Goal: Task Accomplishment & Management: Manage account settings

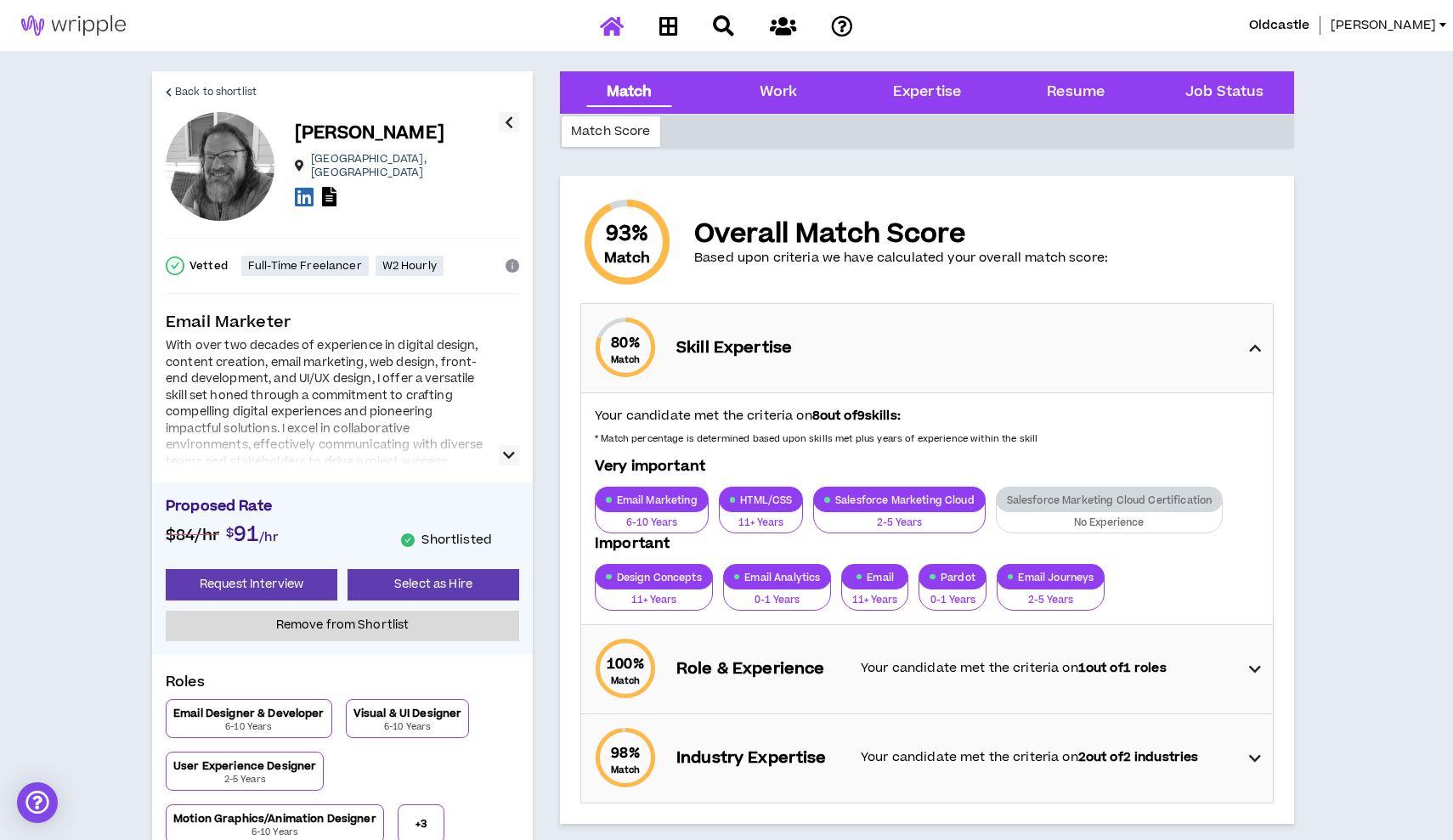
click at [613, 34] on icon at bounding box center [611, 25] width 23 height 22
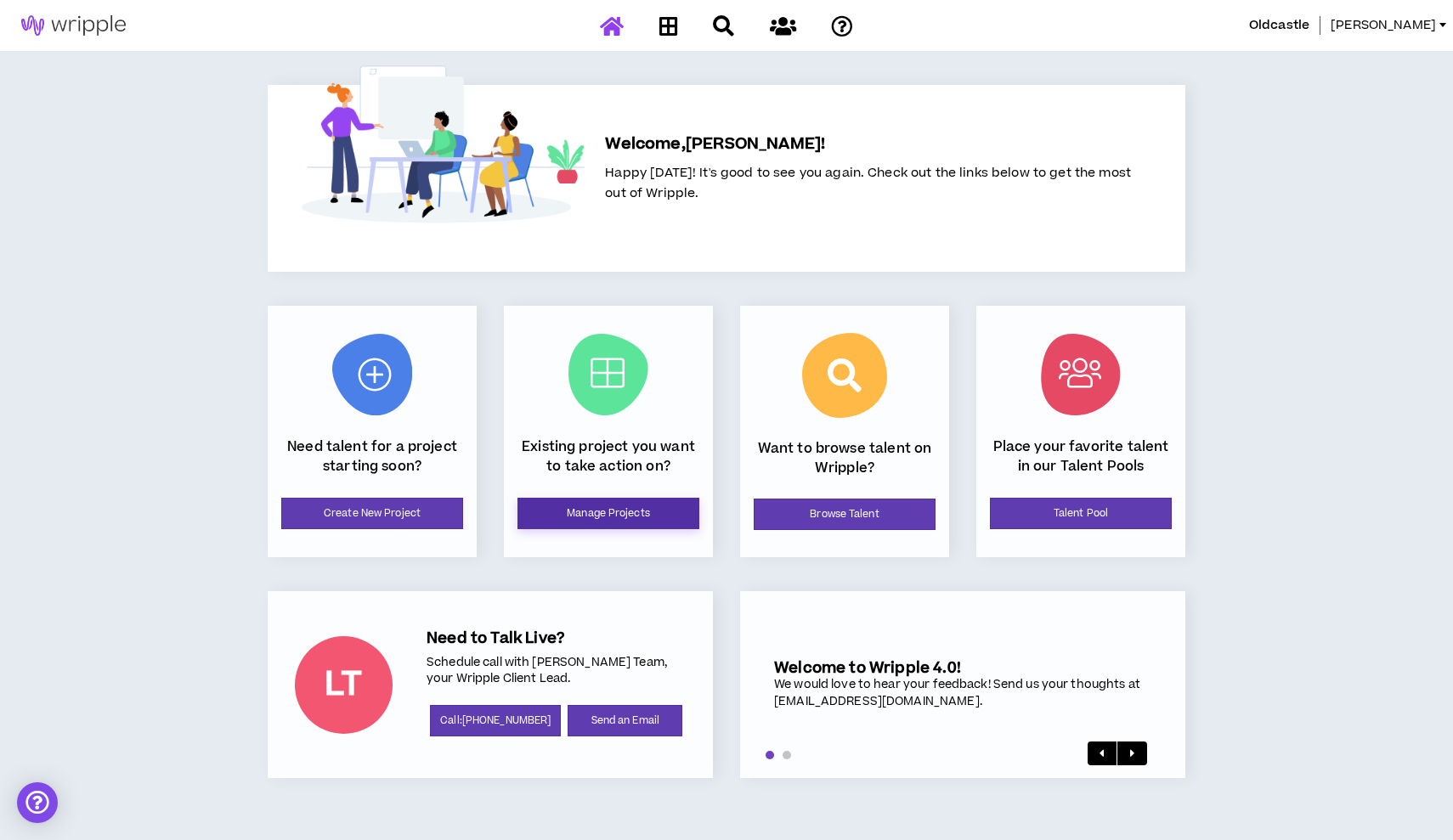
click at [636, 521] on link "Manage Projects" at bounding box center [608, 513] width 181 height 31
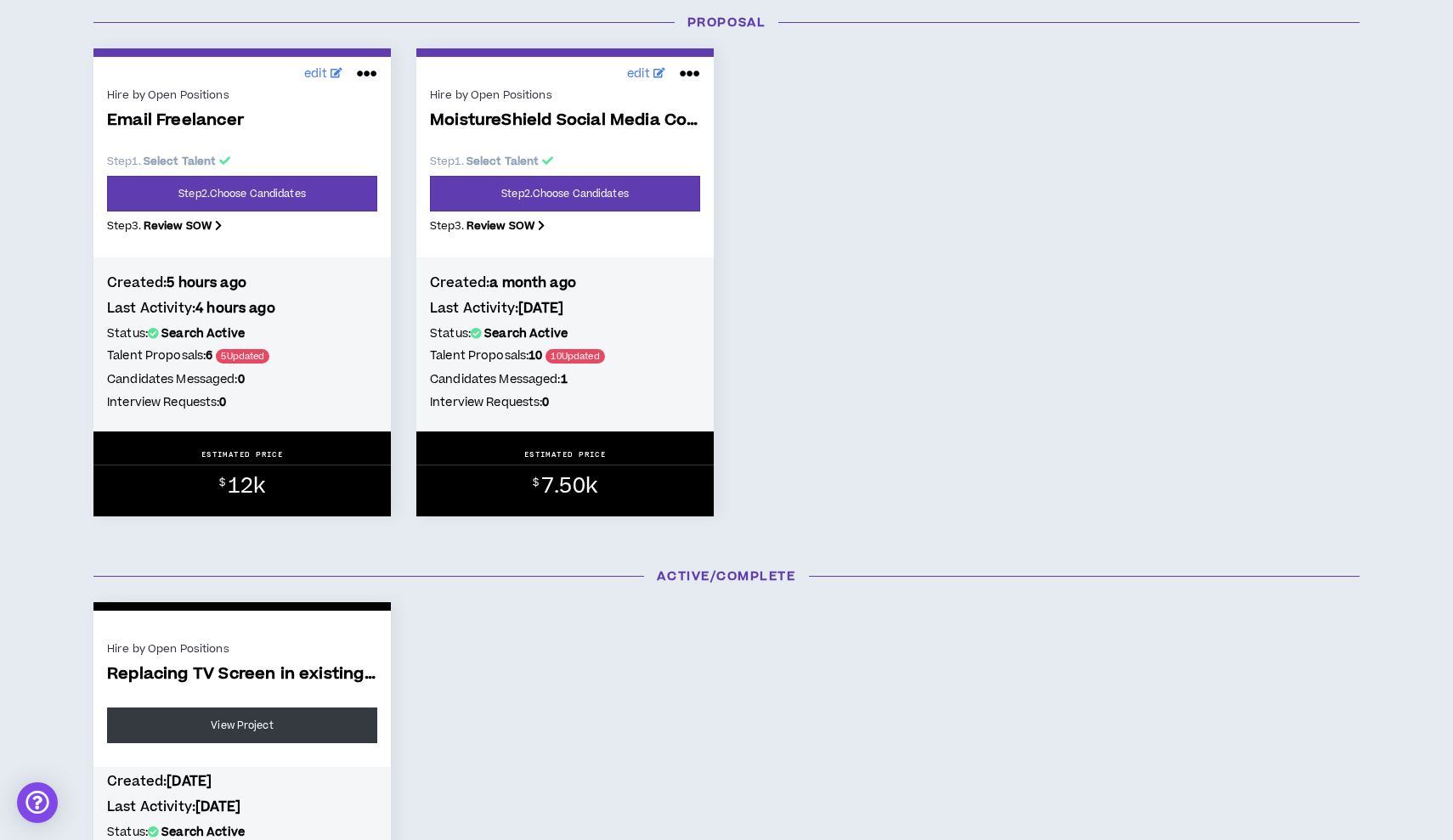
scroll to position [840, 0]
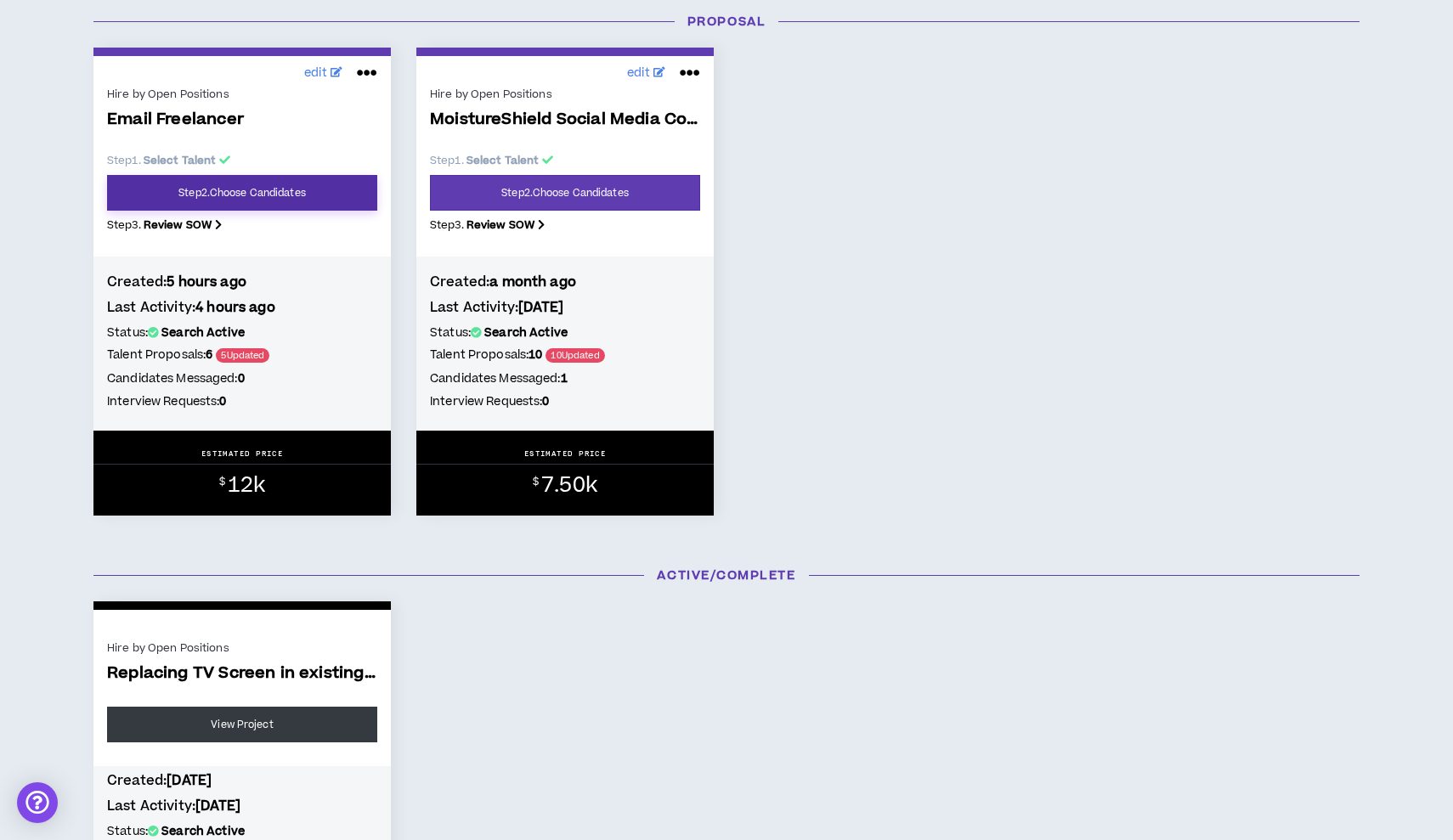
click at [239, 195] on link "Step 2 . Choose Candidates" at bounding box center [242, 193] width 270 height 36
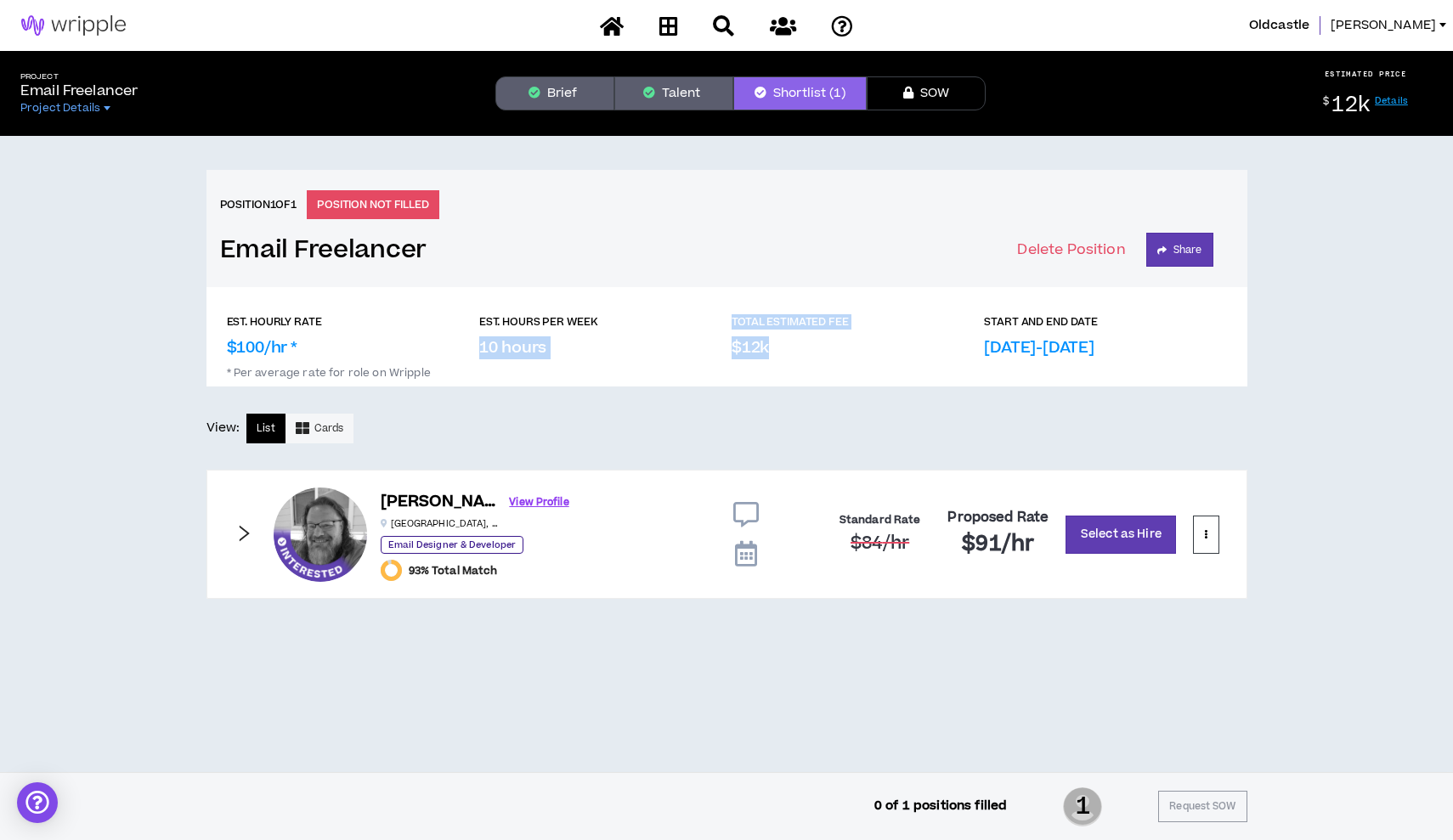
drag, startPoint x: 724, startPoint y: 344, endPoint x: 791, endPoint y: 351, distance: 67.4
click at [788, 350] on div "EST. HOURLY RATE $100/hr * EST. HOURS PER WEEK 10 hours TOTAL ESTIMATED FEE $12…" at bounding box center [726, 336] width 1000 height 45
click at [798, 352] on div "TOTAL ESTIMATED FEE $12k" at bounding box center [852, 336] width 242 height 45
click at [690, 91] on button "Talent" at bounding box center [674, 93] width 119 height 34
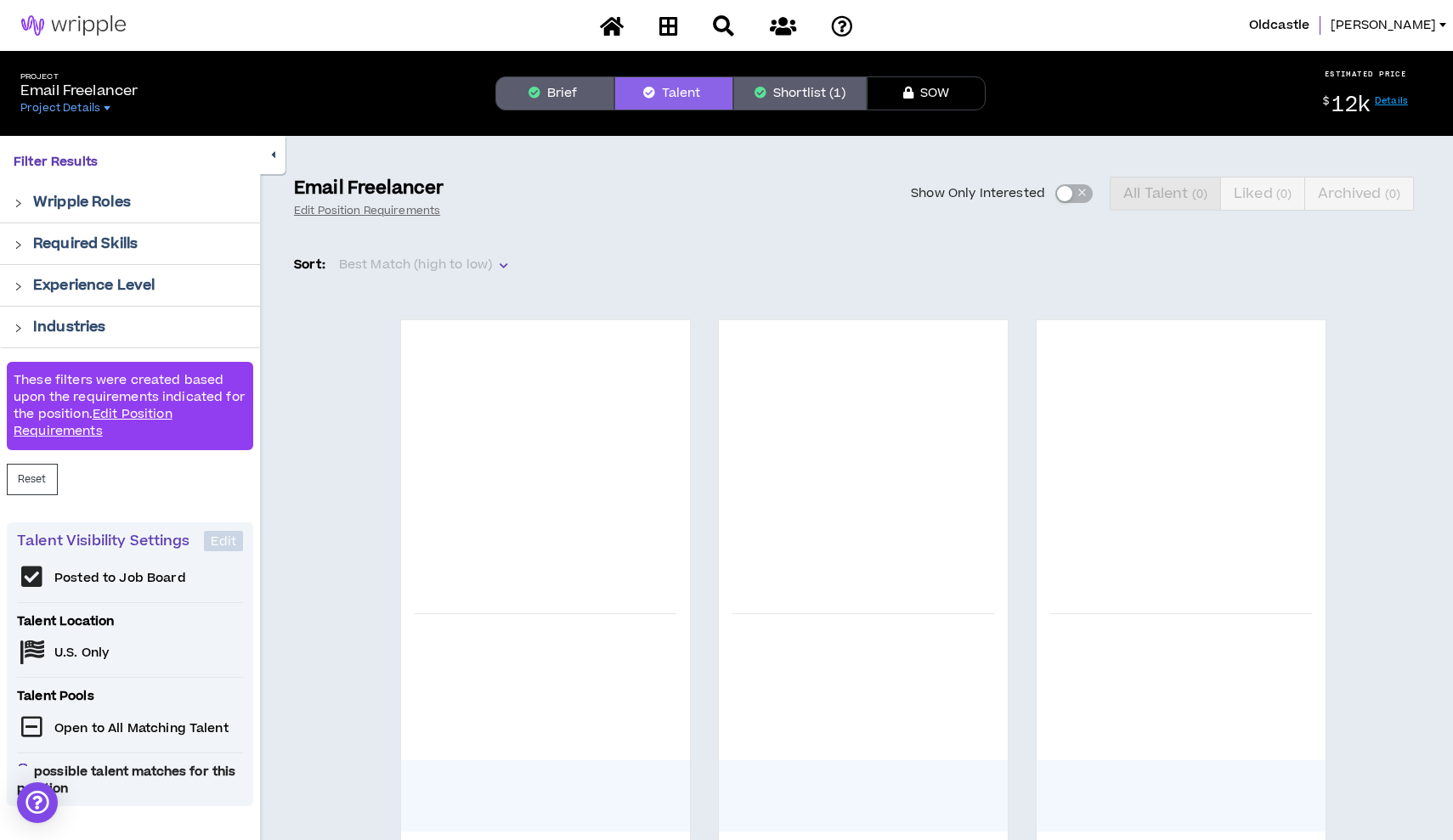
scroll to position [19, 0]
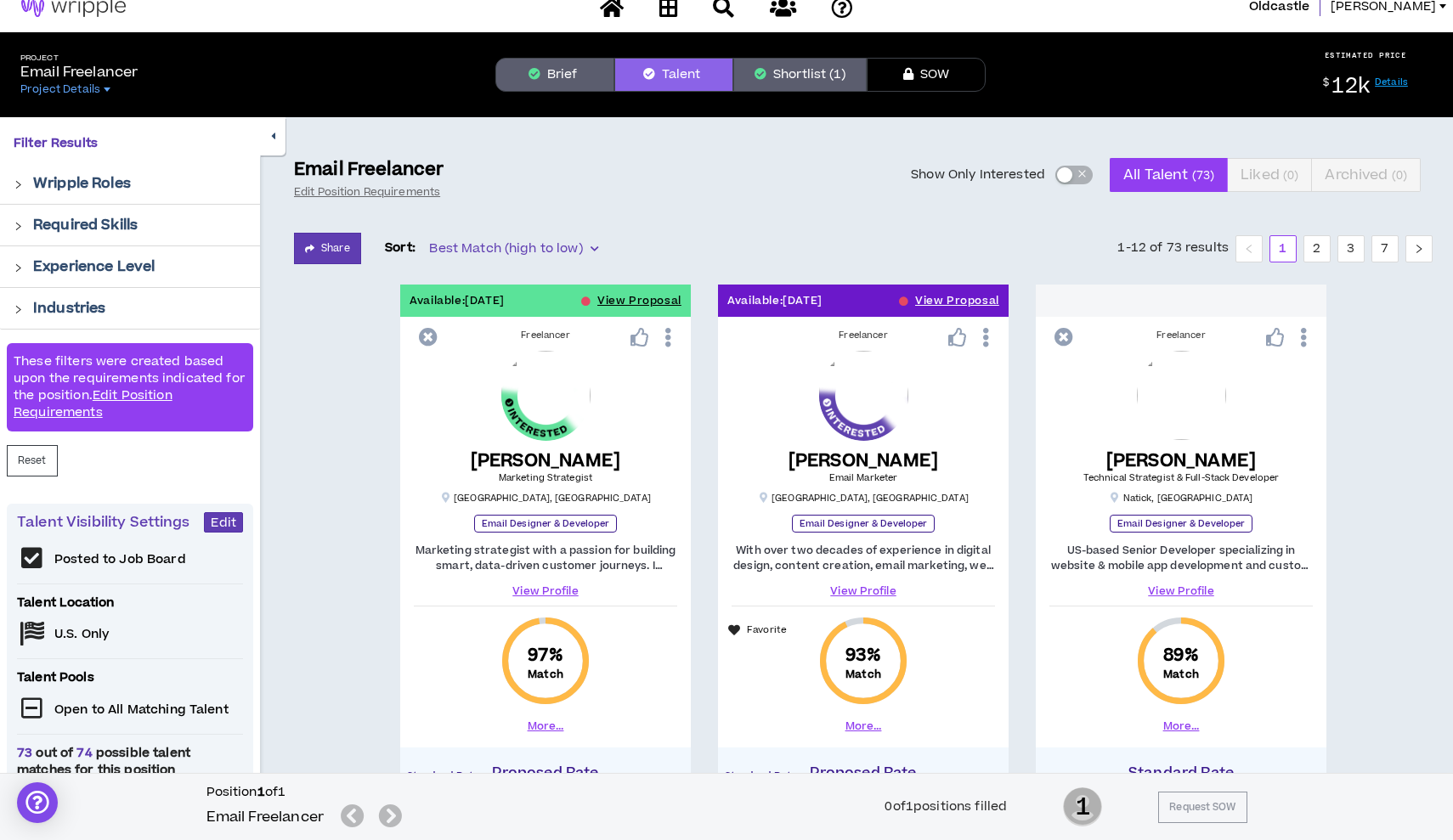
click at [1064, 176] on div "button" at bounding box center [1065, 175] width 15 height 15
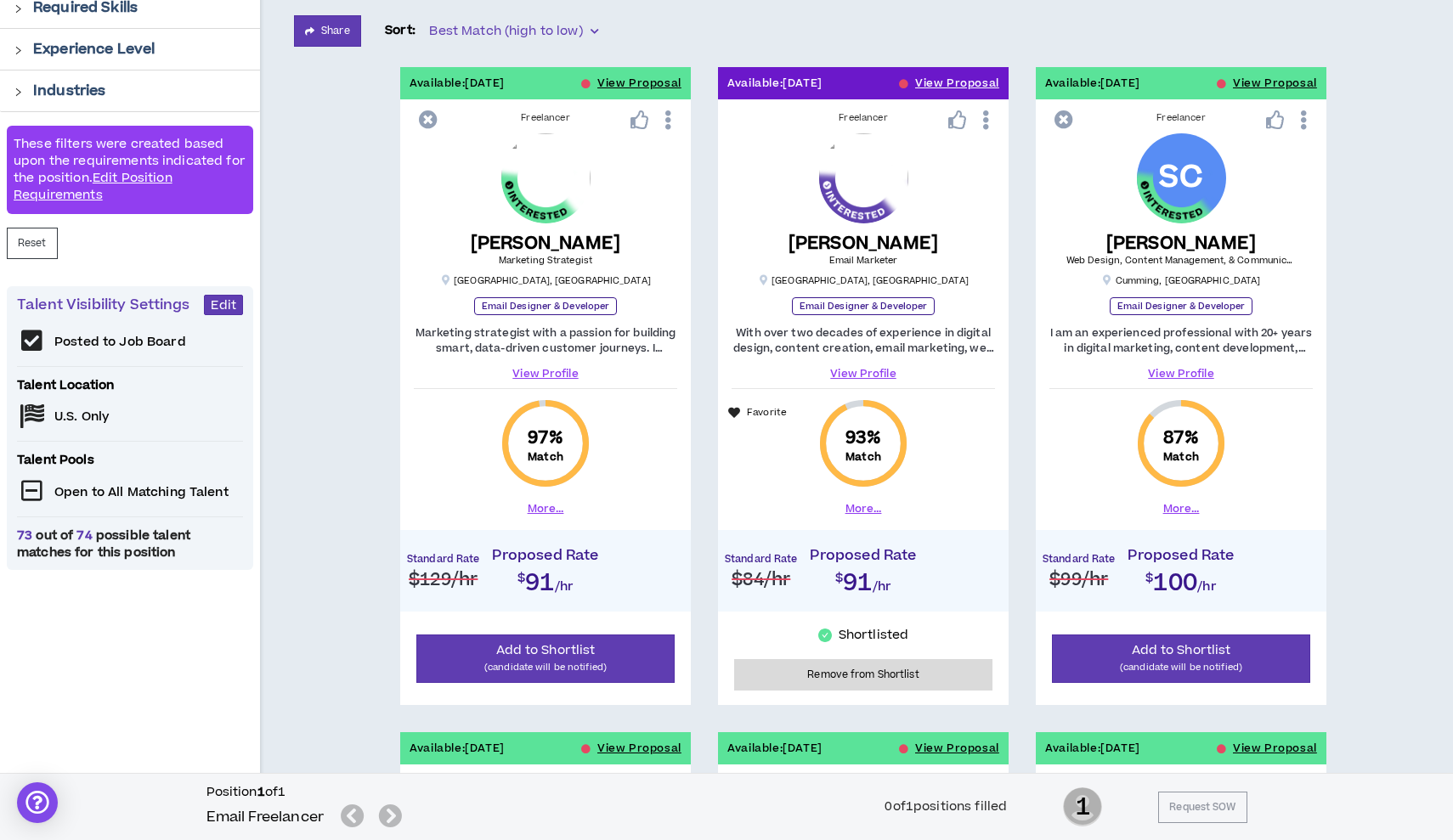
scroll to position [283, 0]
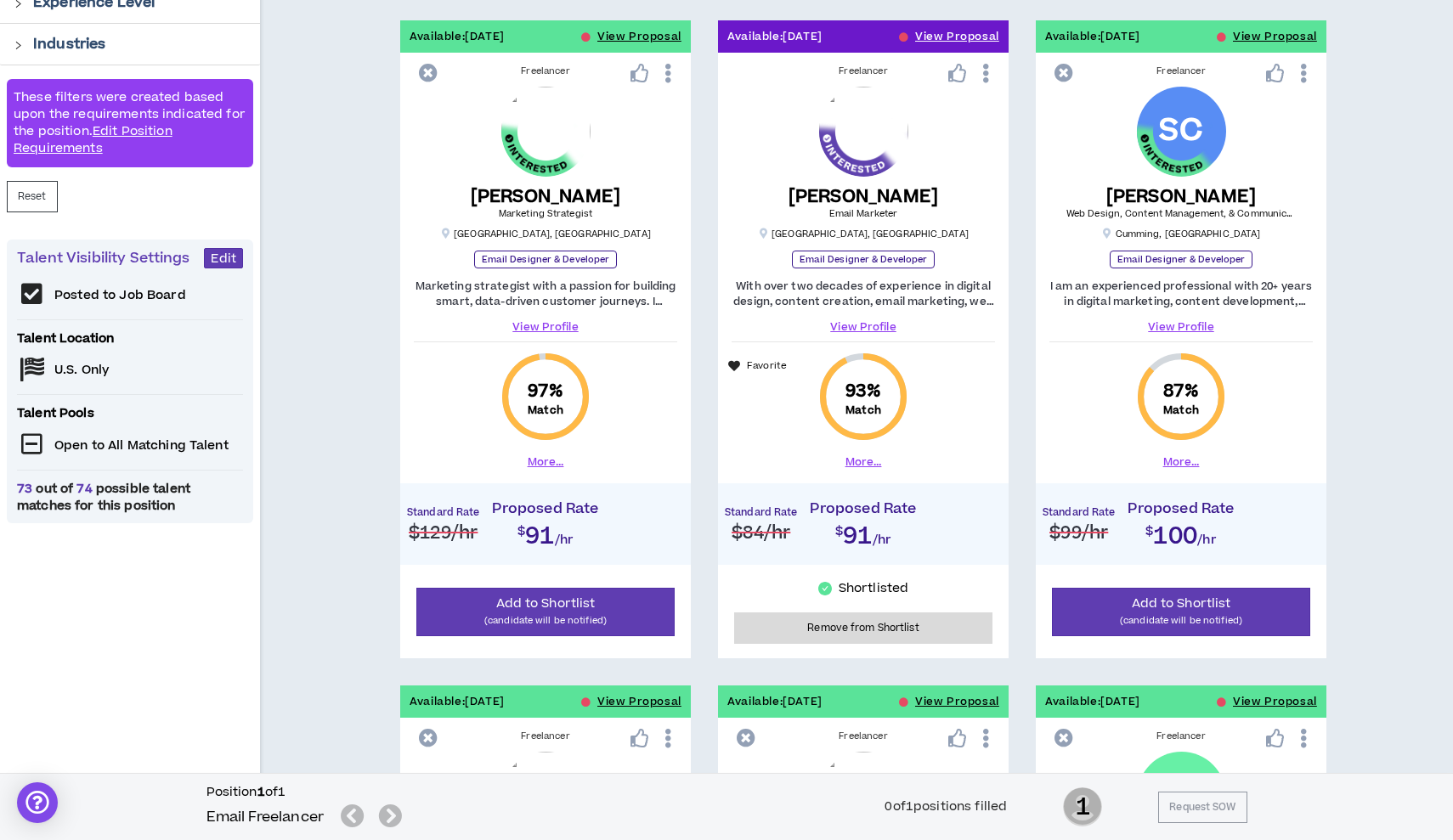
click at [549, 334] on link "View Profile" at bounding box center [545, 327] width 263 height 15
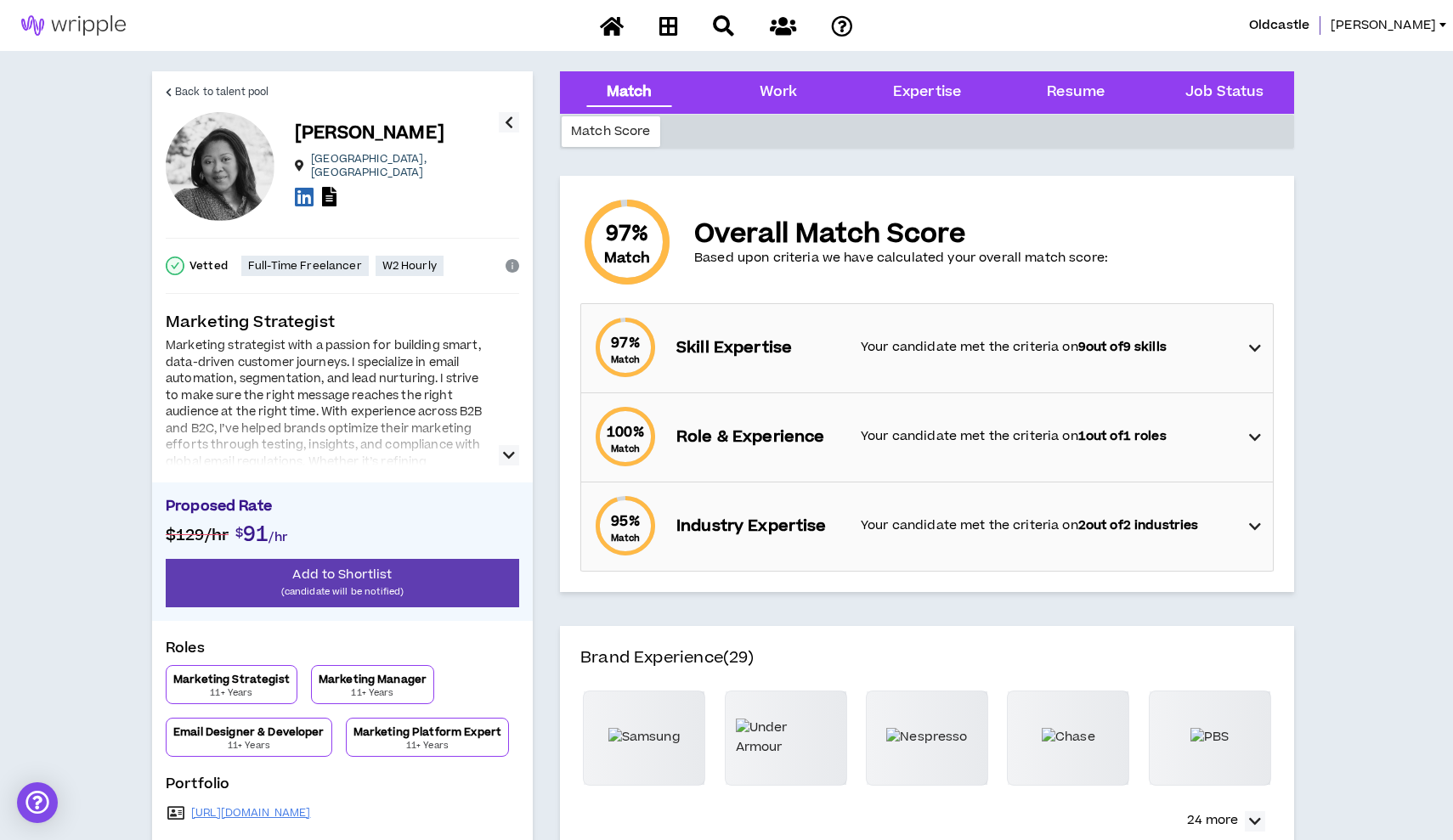
click at [504, 454] on icon "button" at bounding box center [508, 456] width 12 height 21
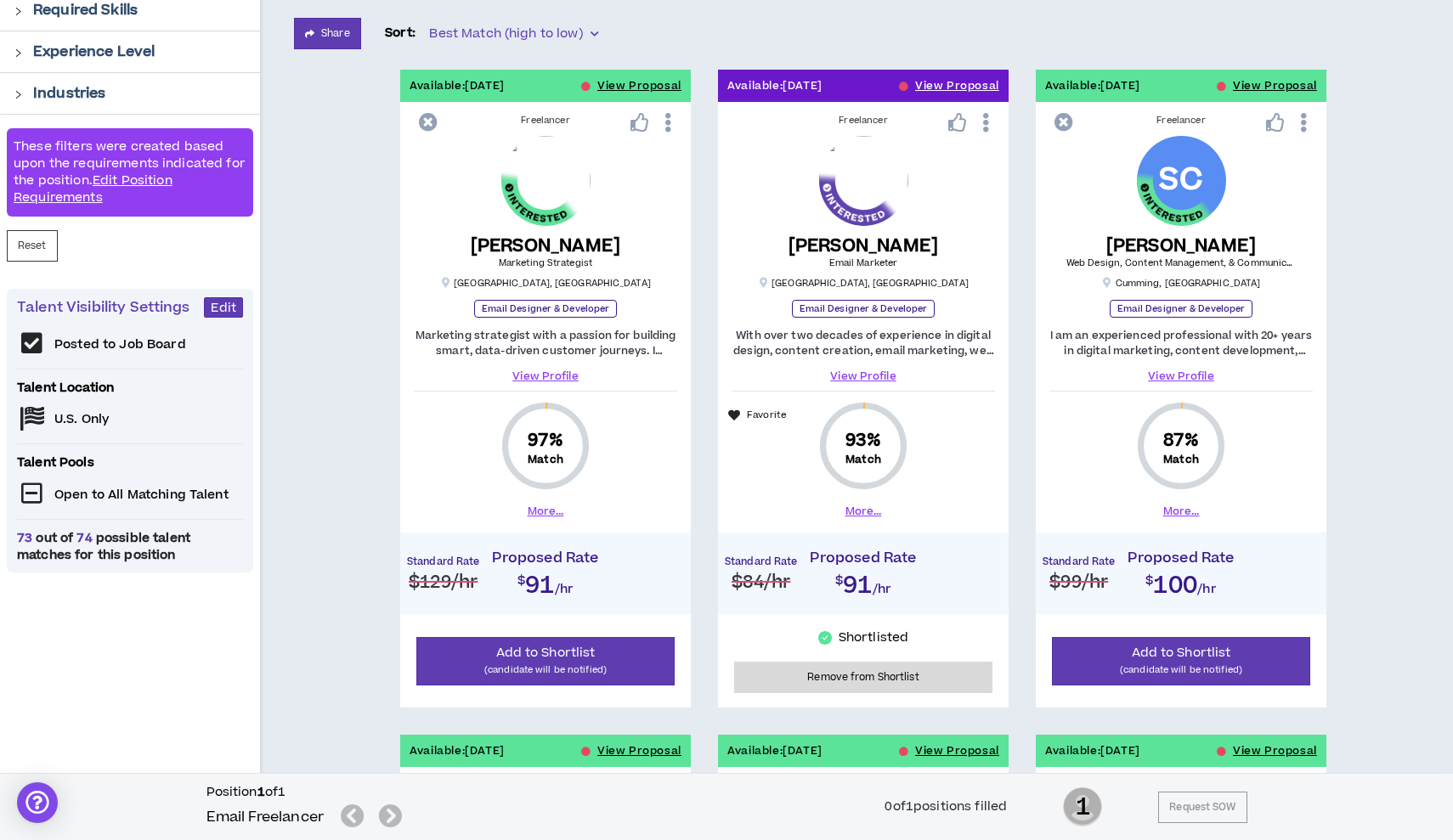
scroll to position [283, 0]
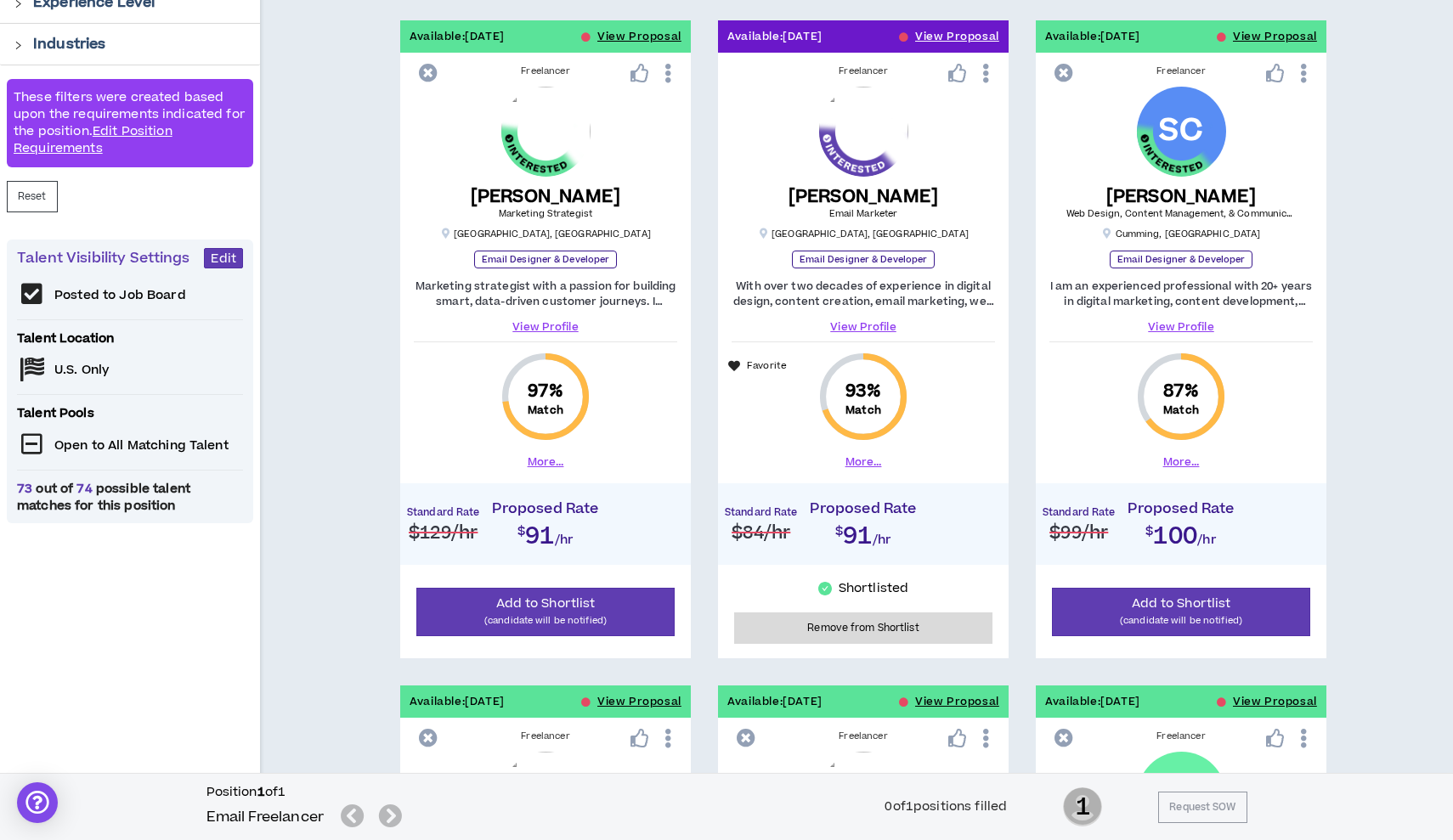
click at [860, 323] on link "View Profile" at bounding box center [863, 327] width 263 height 15
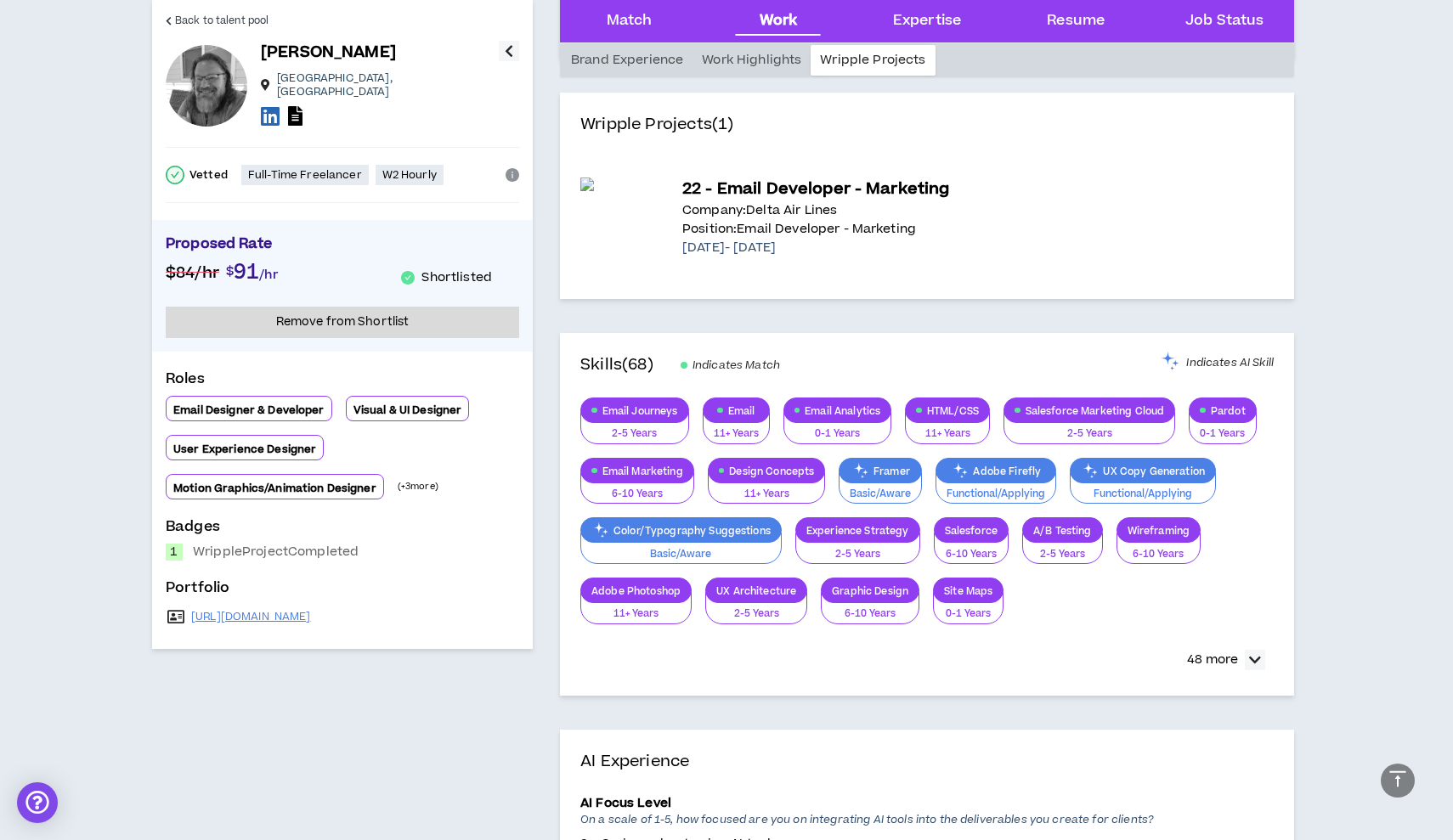
scroll to position [1577, 0]
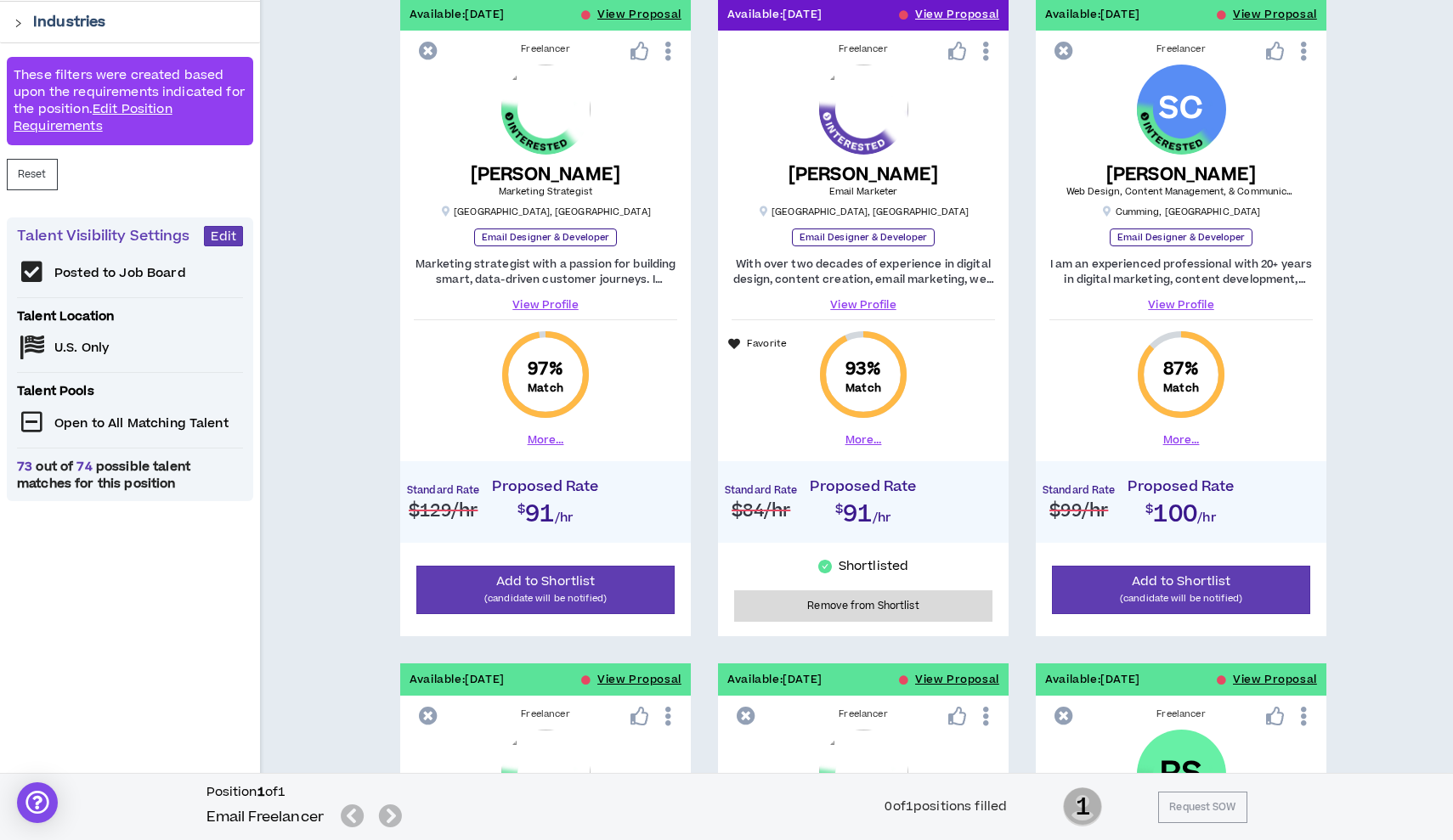
scroll to position [287, 0]
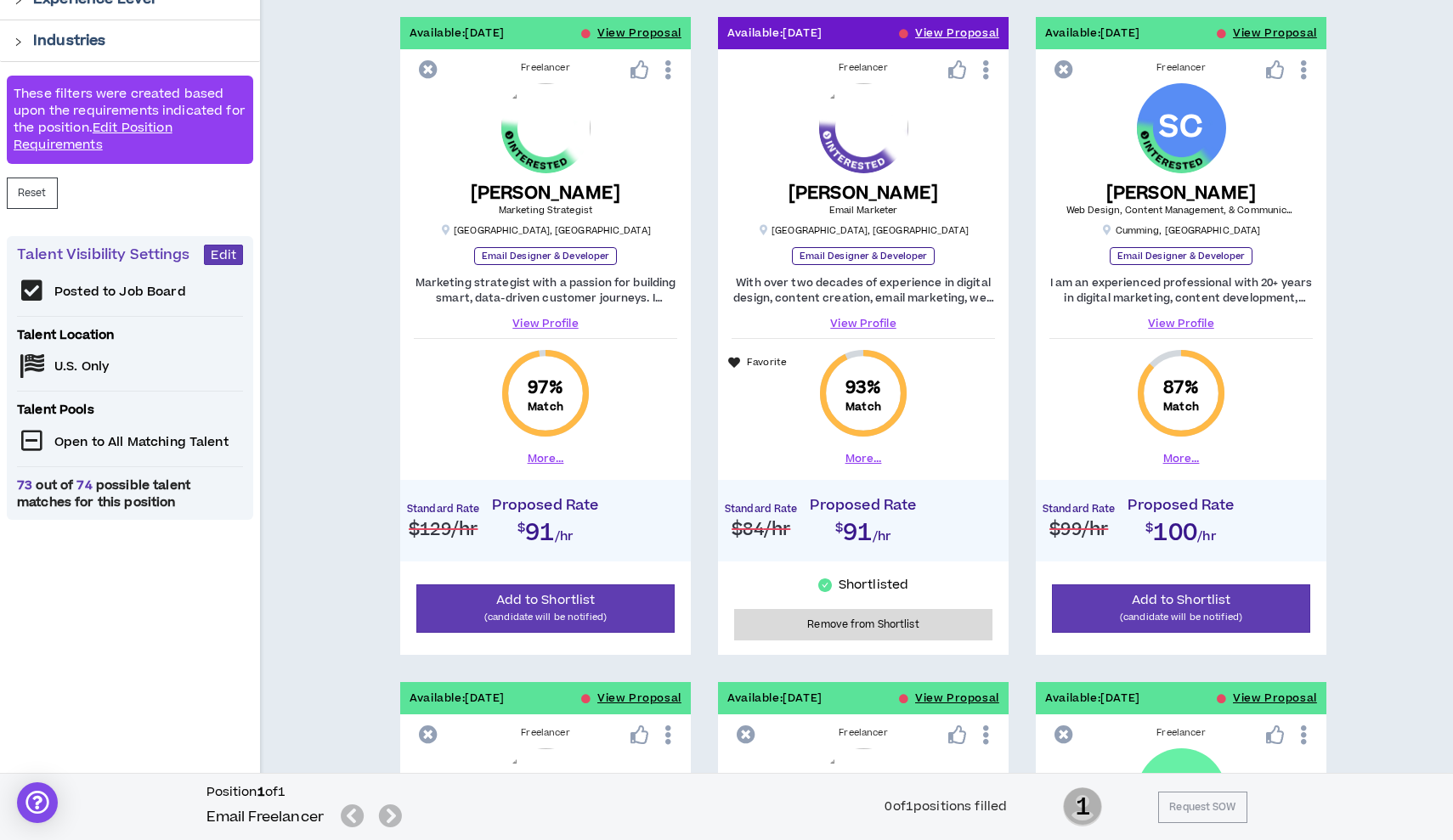
click at [1124, 331] on link "View Profile" at bounding box center [1181, 323] width 263 height 15
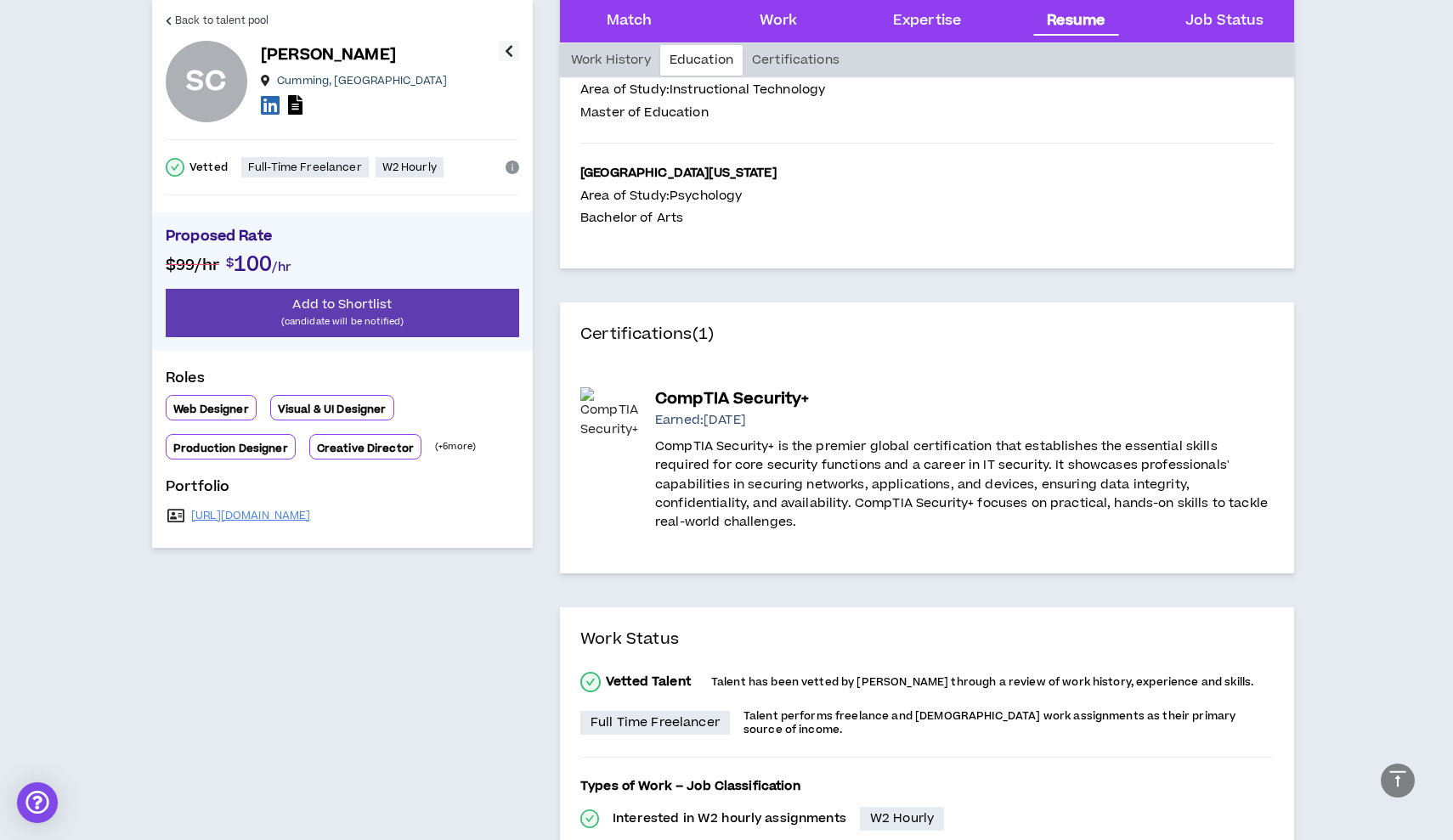
scroll to position [3428, 0]
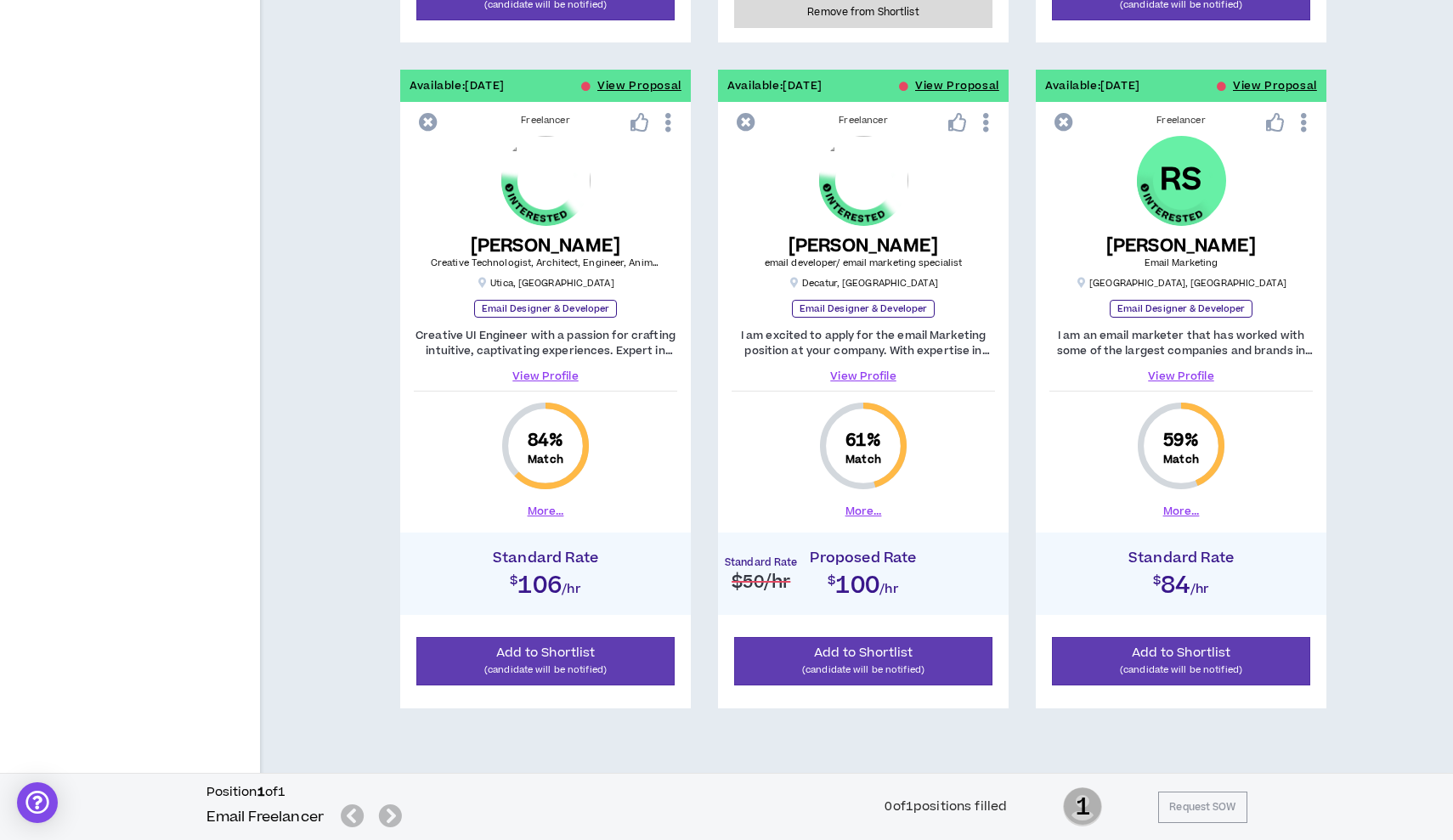
scroll to position [910, 0]
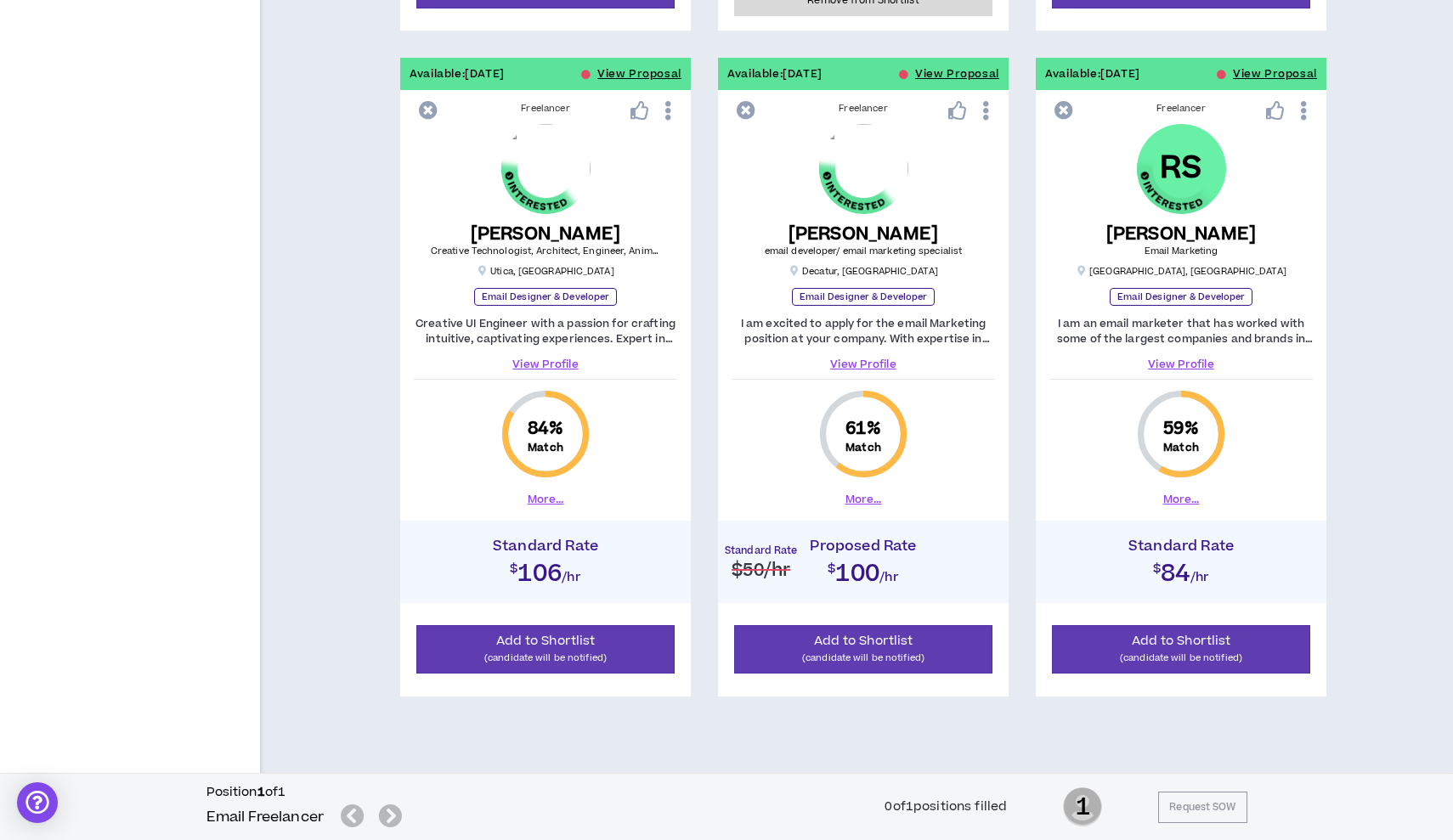
click at [866, 367] on link "View Profile" at bounding box center [863, 365] width 263 height 15
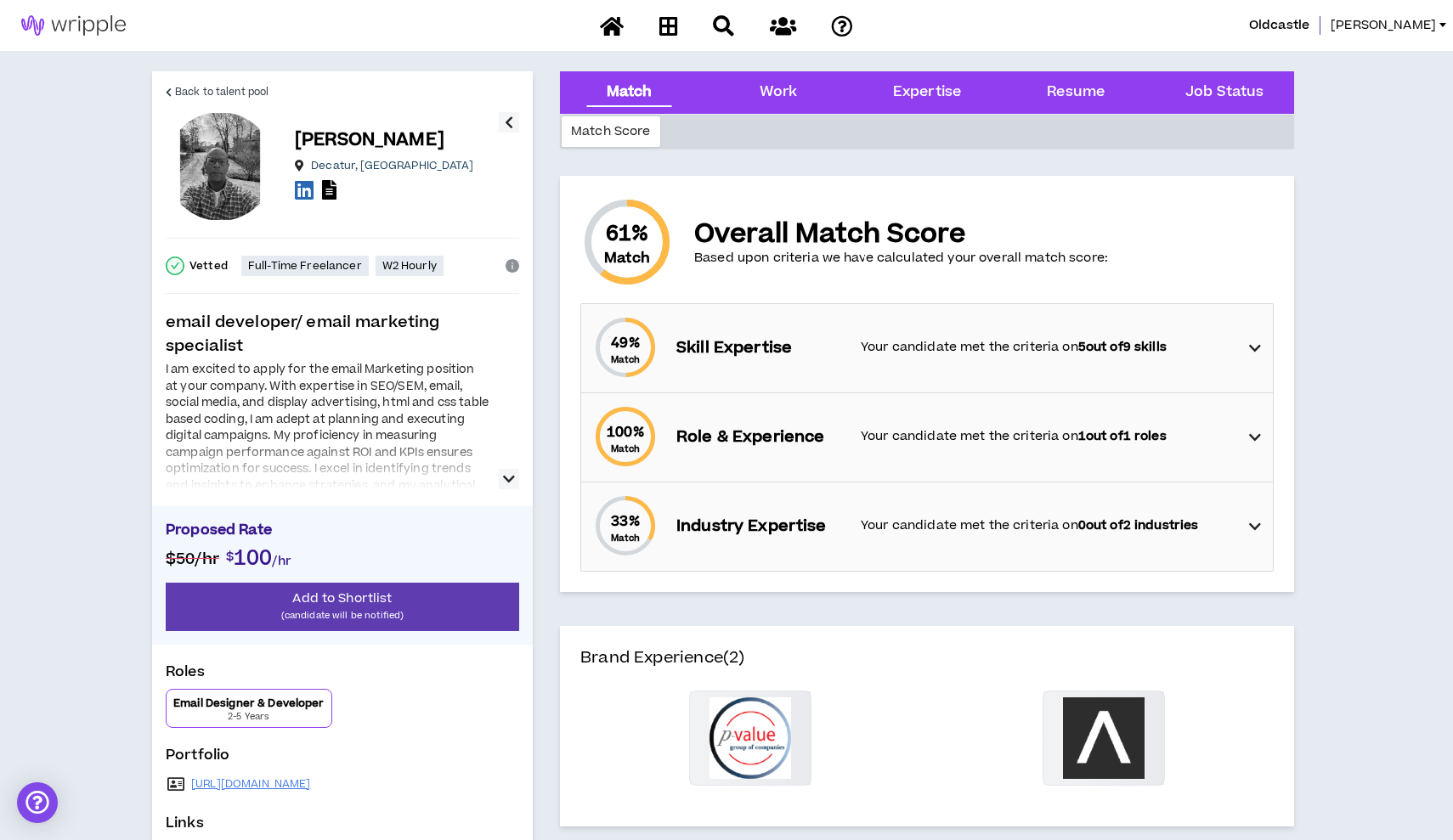
click at [503, 480] on icon "button" at bounding box center [508, 479] width 12 height 21
click at [509, 476] on icon "button" at bounding box center [508, 479] width 12 height 21
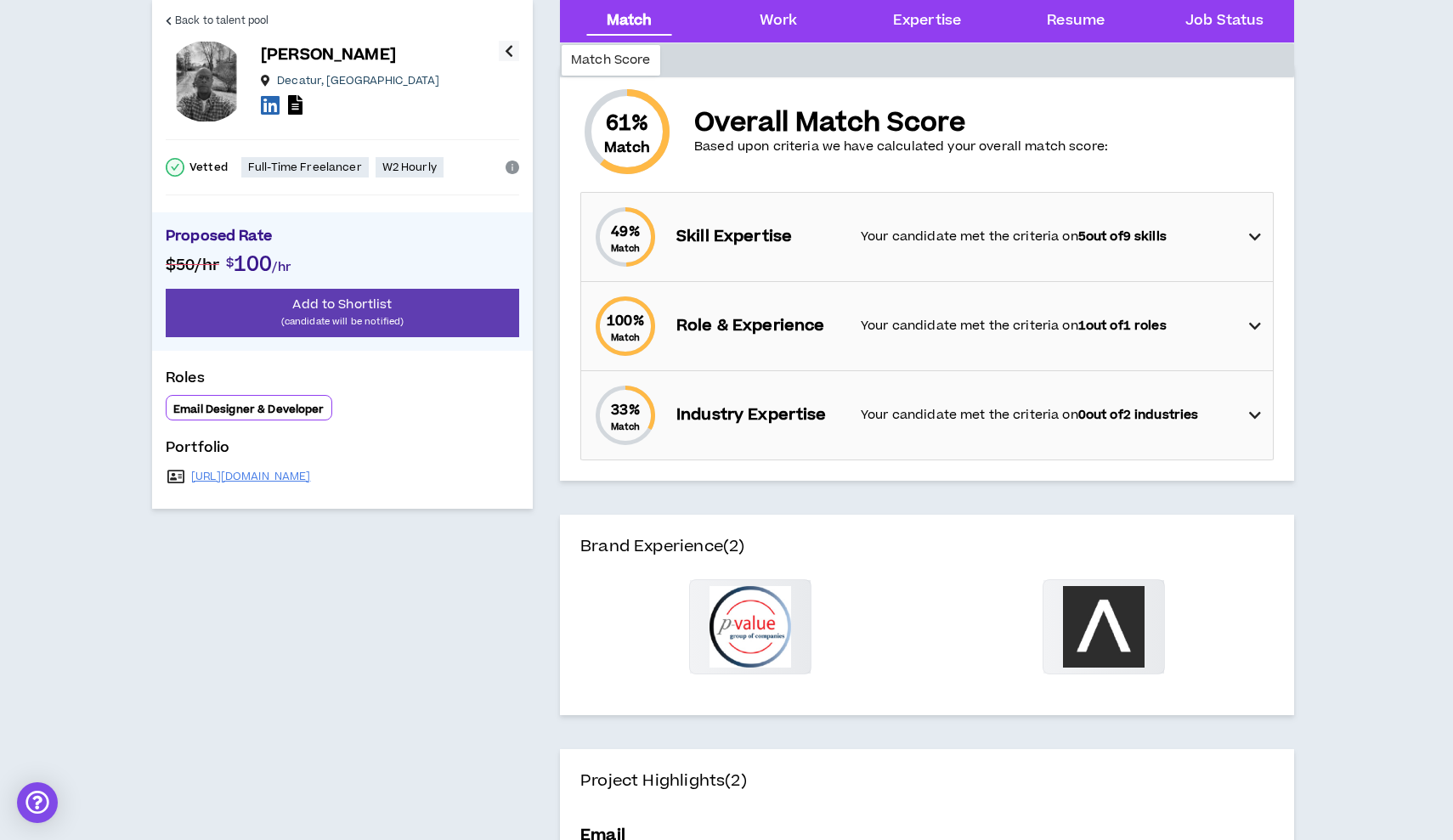
scroll to position [142, 0]
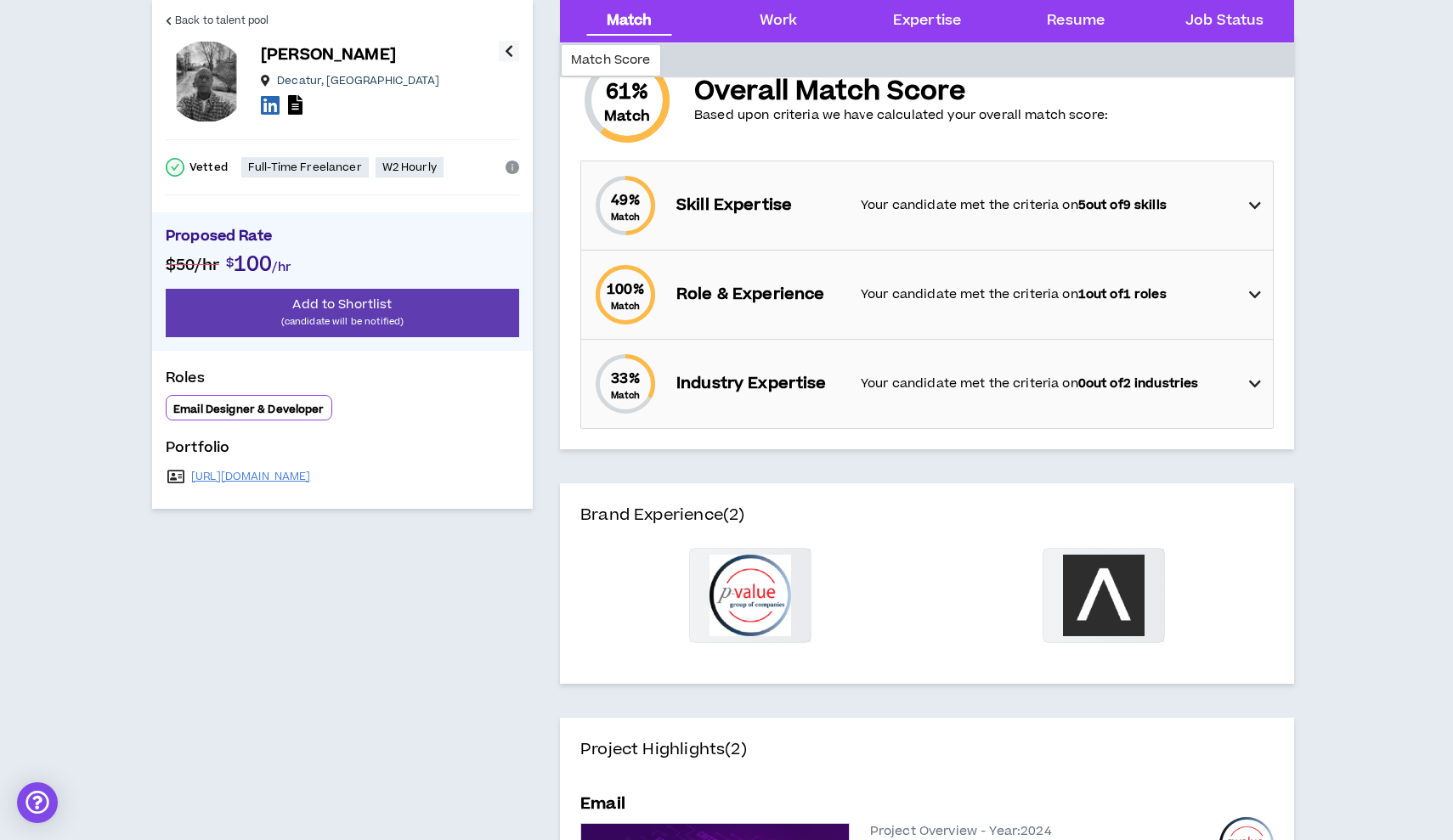
click at [1124, 213] on icon at bounding box center [1255, 206] width 12 height 21
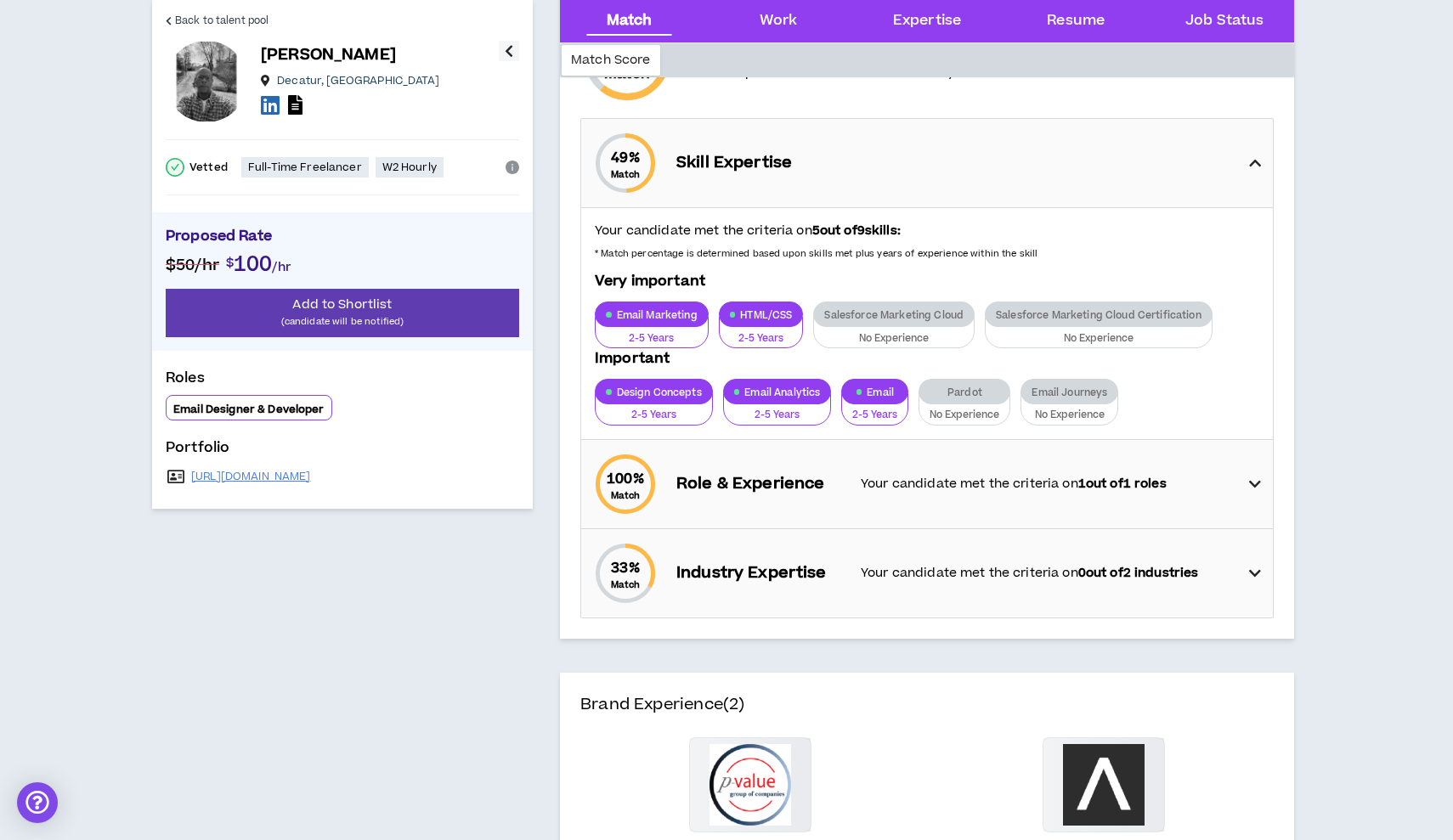
scroll to position [184, 0]
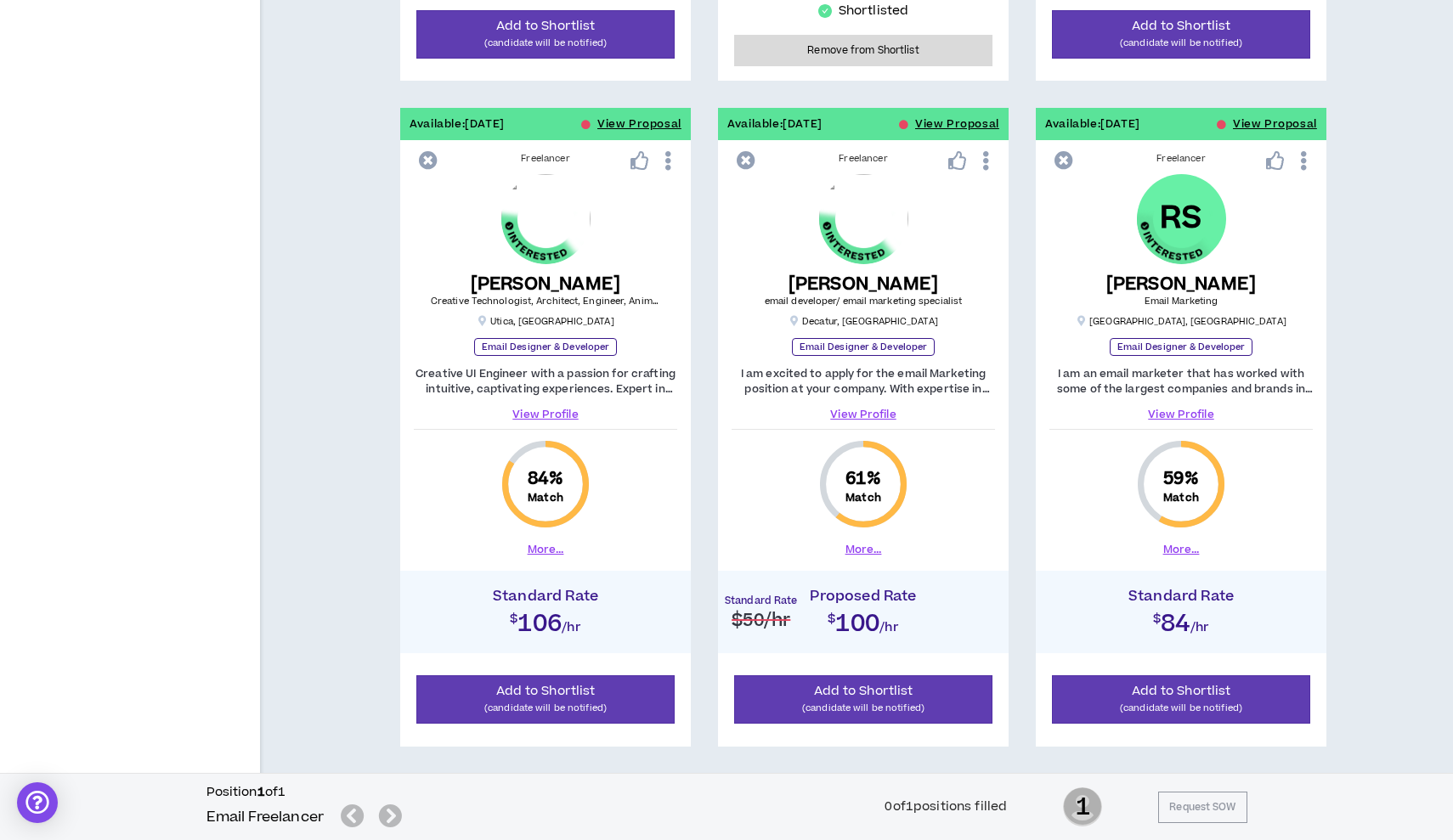
scroll to position [860, 0]
click at [987, 158] on icon at bounding box center [986, 162] width 18 height 30
click at [988, 261] on div "[PERSON_NAME] email developer/ email marketing specialist [GEOGRAPHIC_DATA] , […" at bounding box center [863, 252] width 263 height 154
click at [745, 158] on icon at bounding box center [746, 162] width 19 height 19
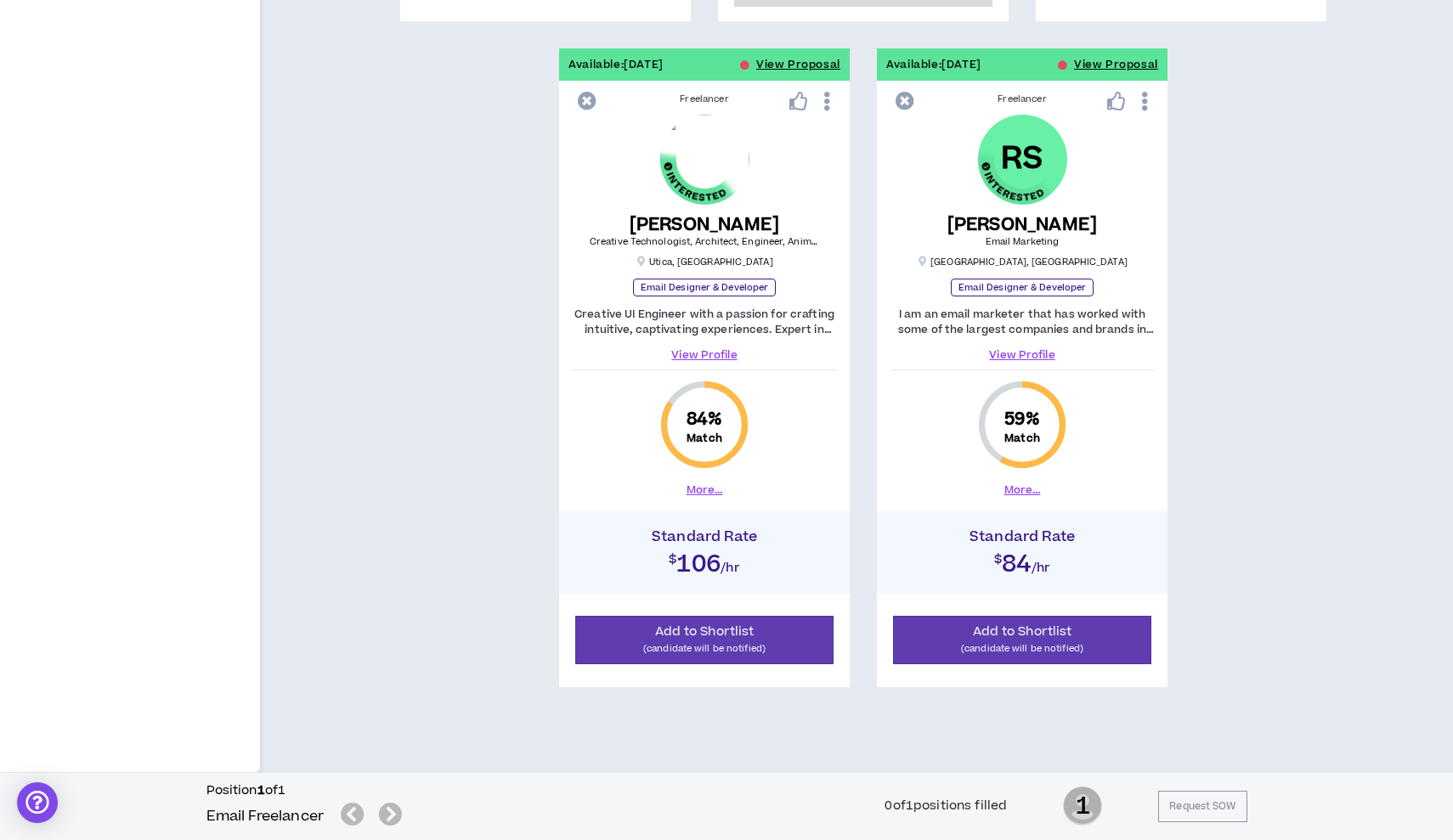
scroll to position [920, 0]
click at [1015, 492] on button "More..." at bounding box center [1023, 490] width 37 height 15
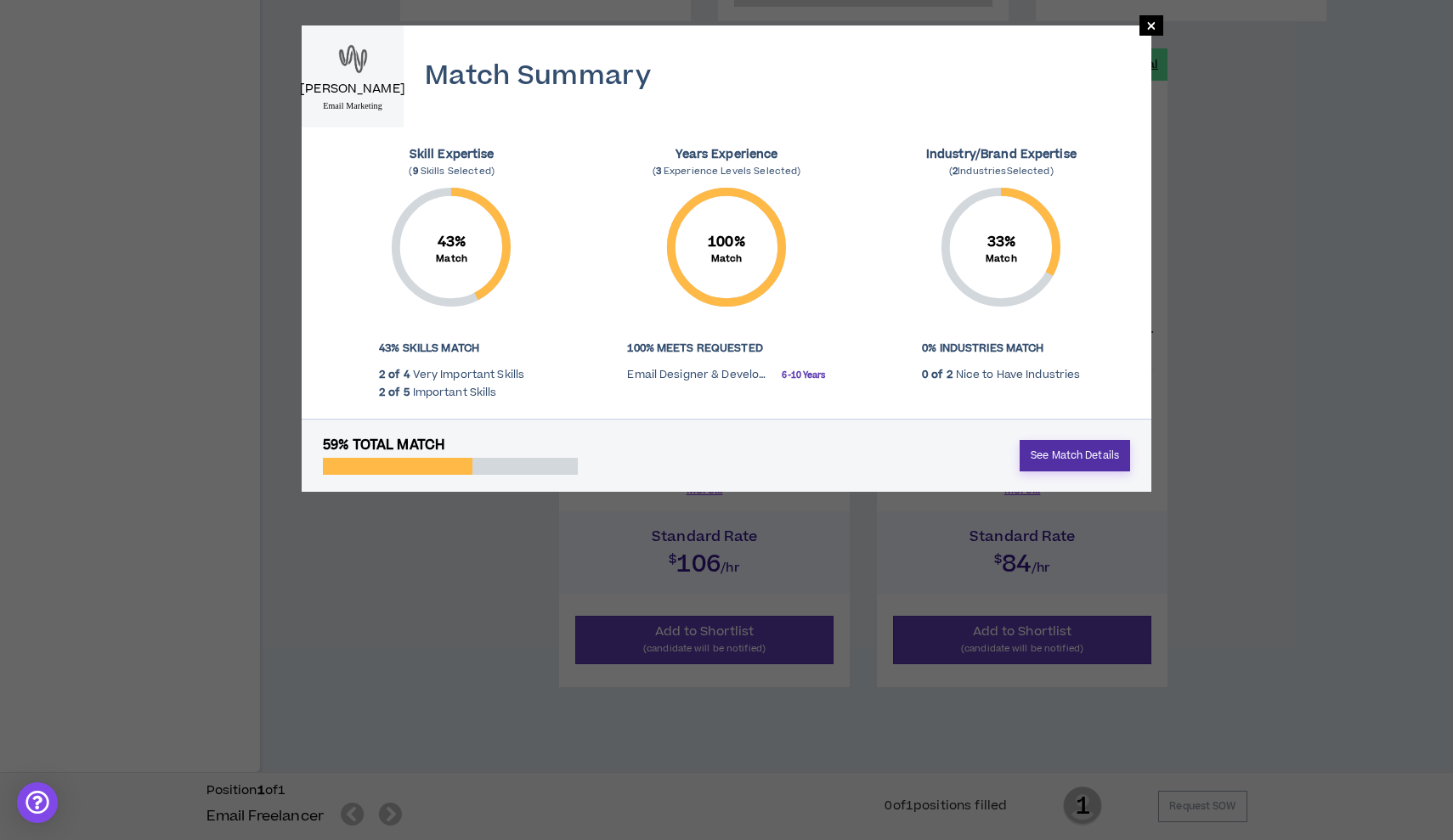
click at [1045, 459] on link "See Match Details" at bounding box center [1075, 455] width 111 height 31
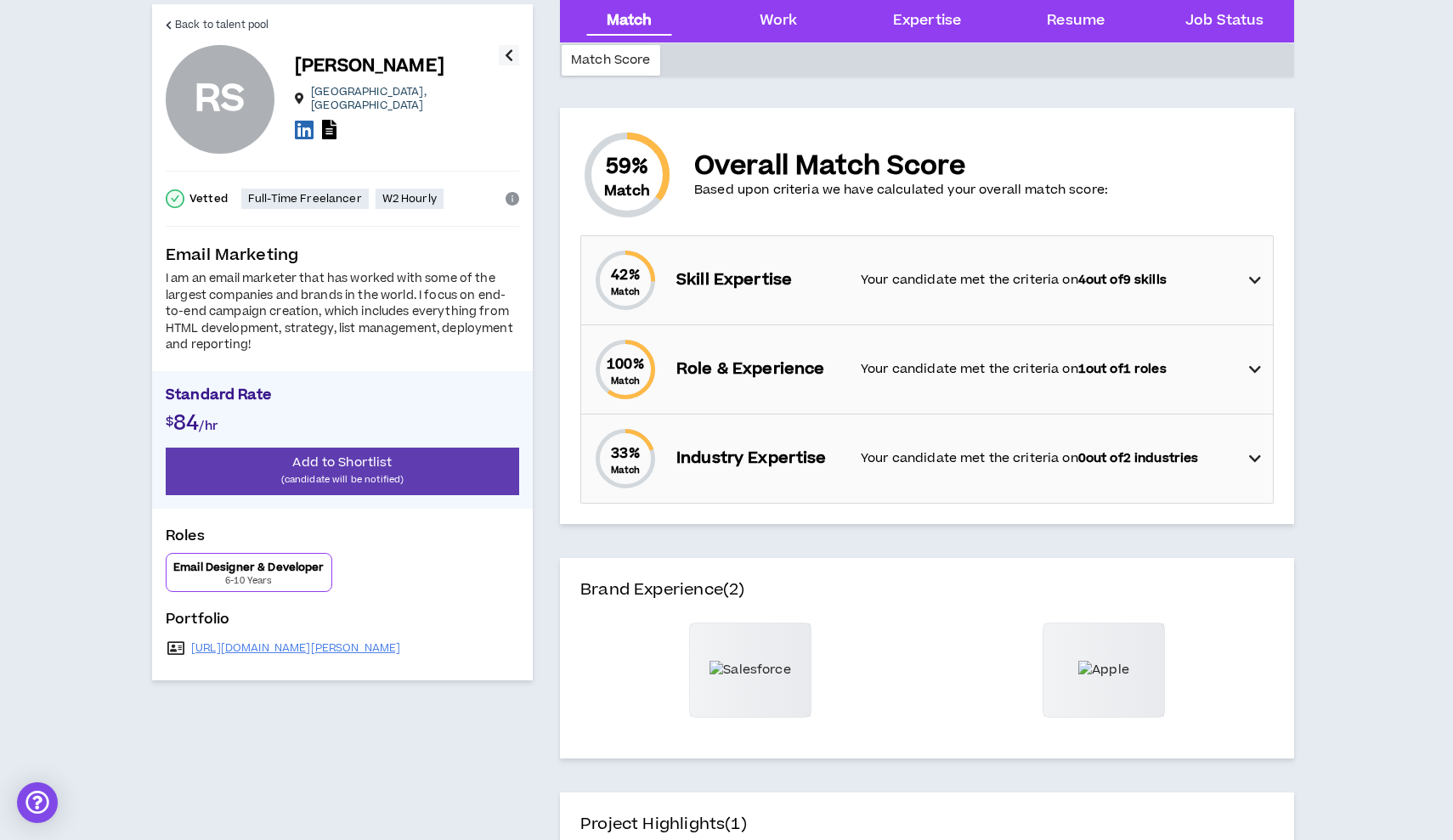
scroll to position [90, 0]
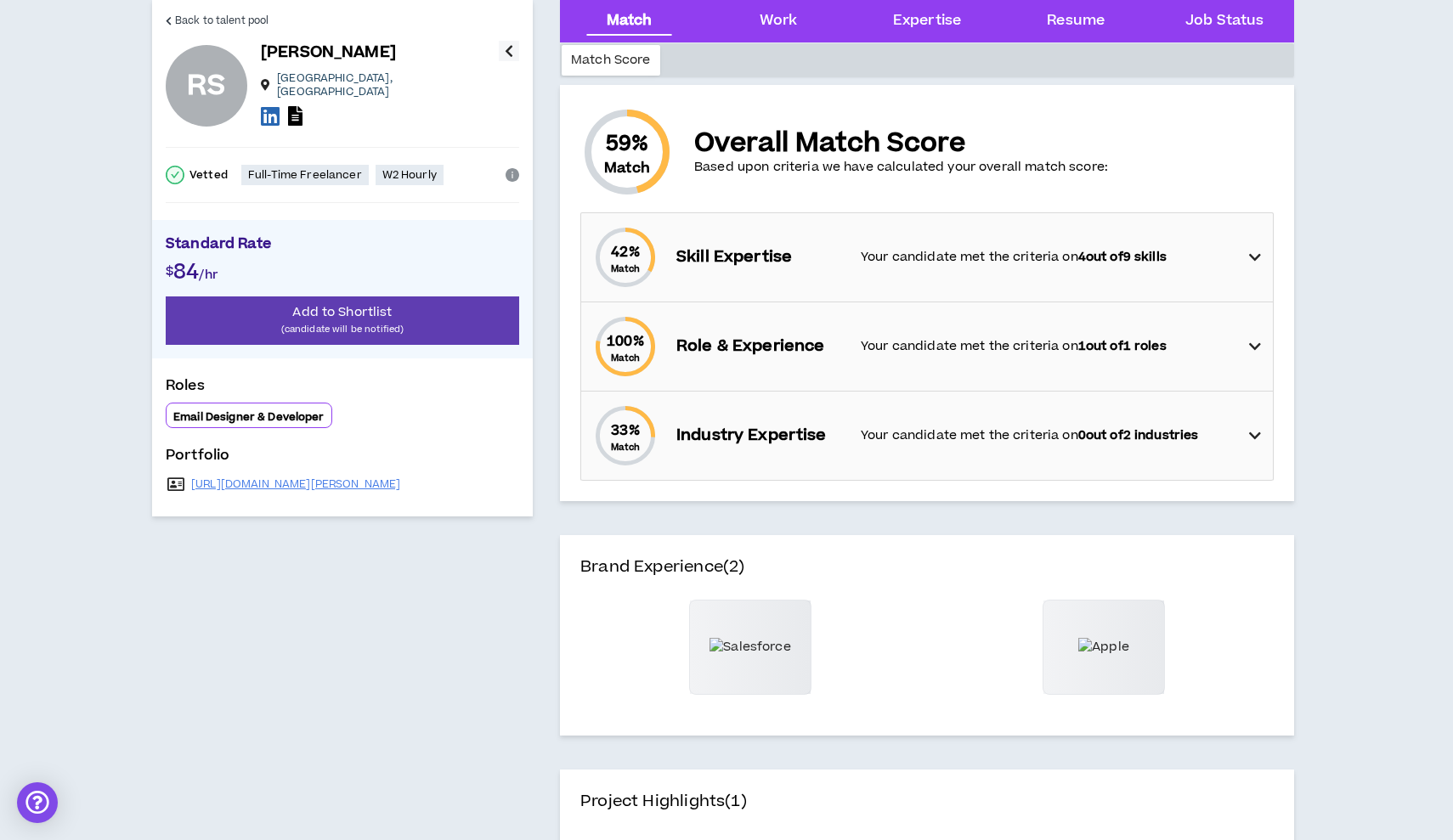
click at [1124, 267] on div "42 % Match Skill Expertise Your candidate met the criteria on 4 out of 9 skills" at bounding box center [931, 257] width 681 height 88
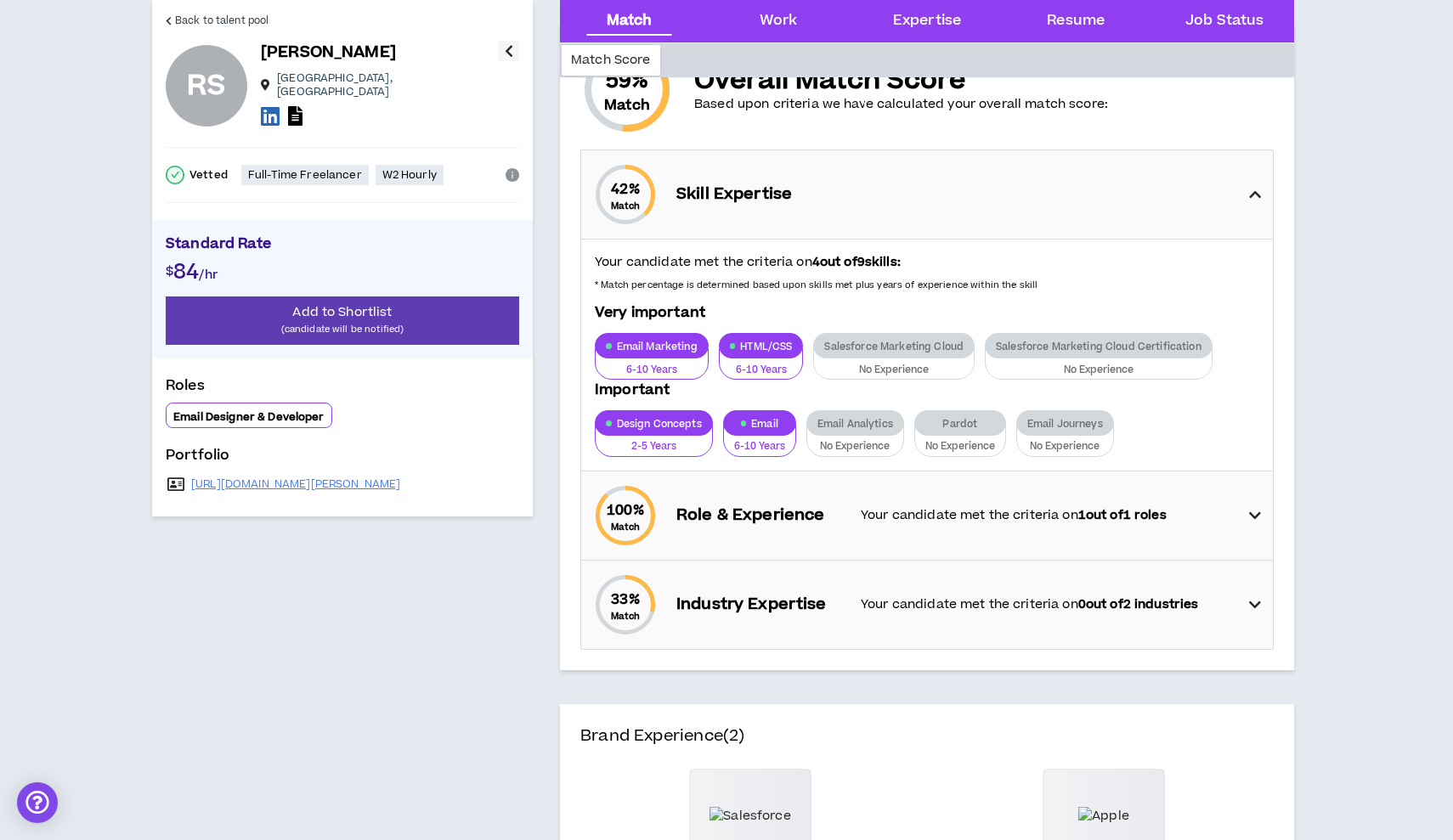
scroll to position [155, 0]
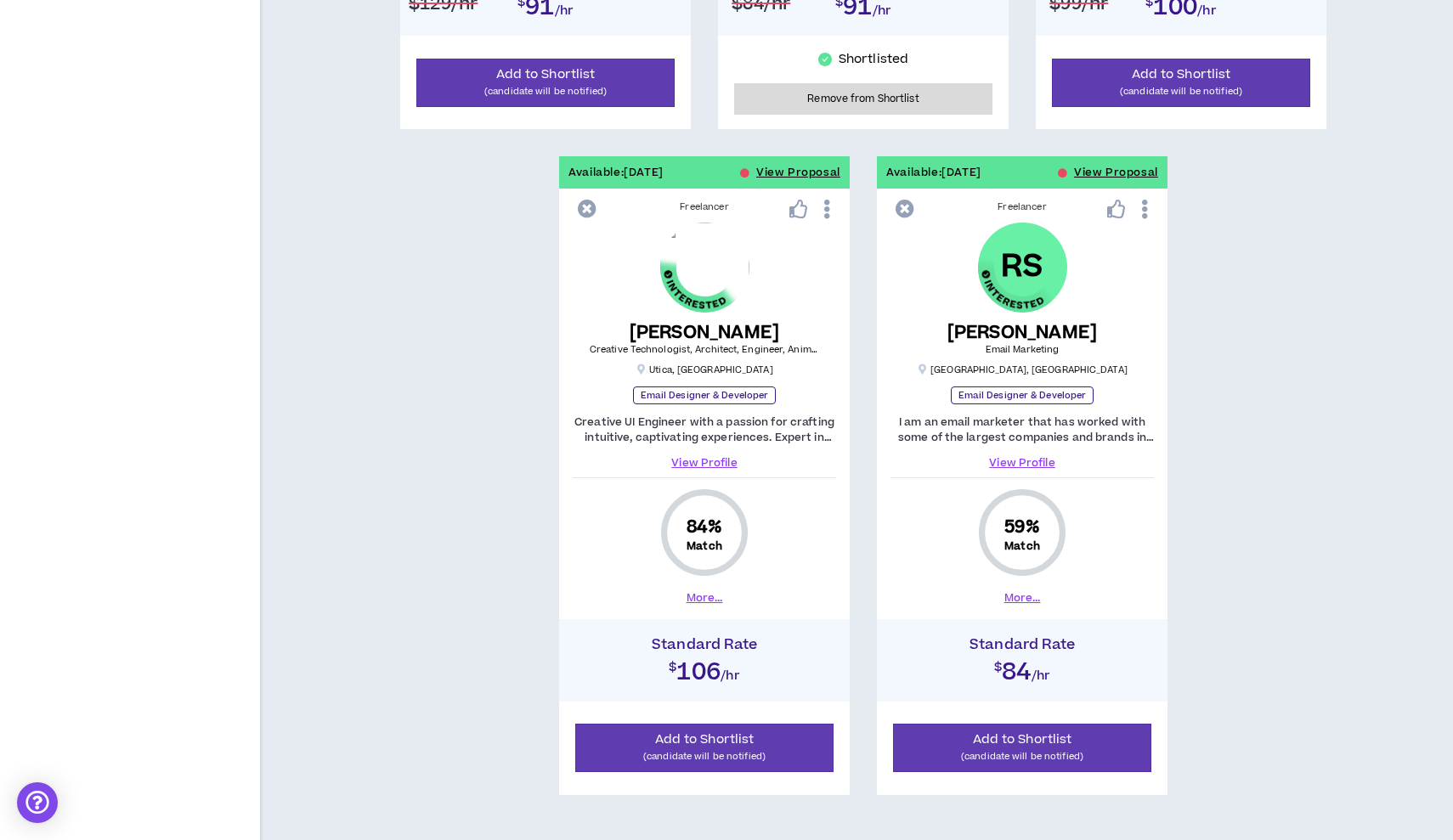
scroll to position [920, 0]
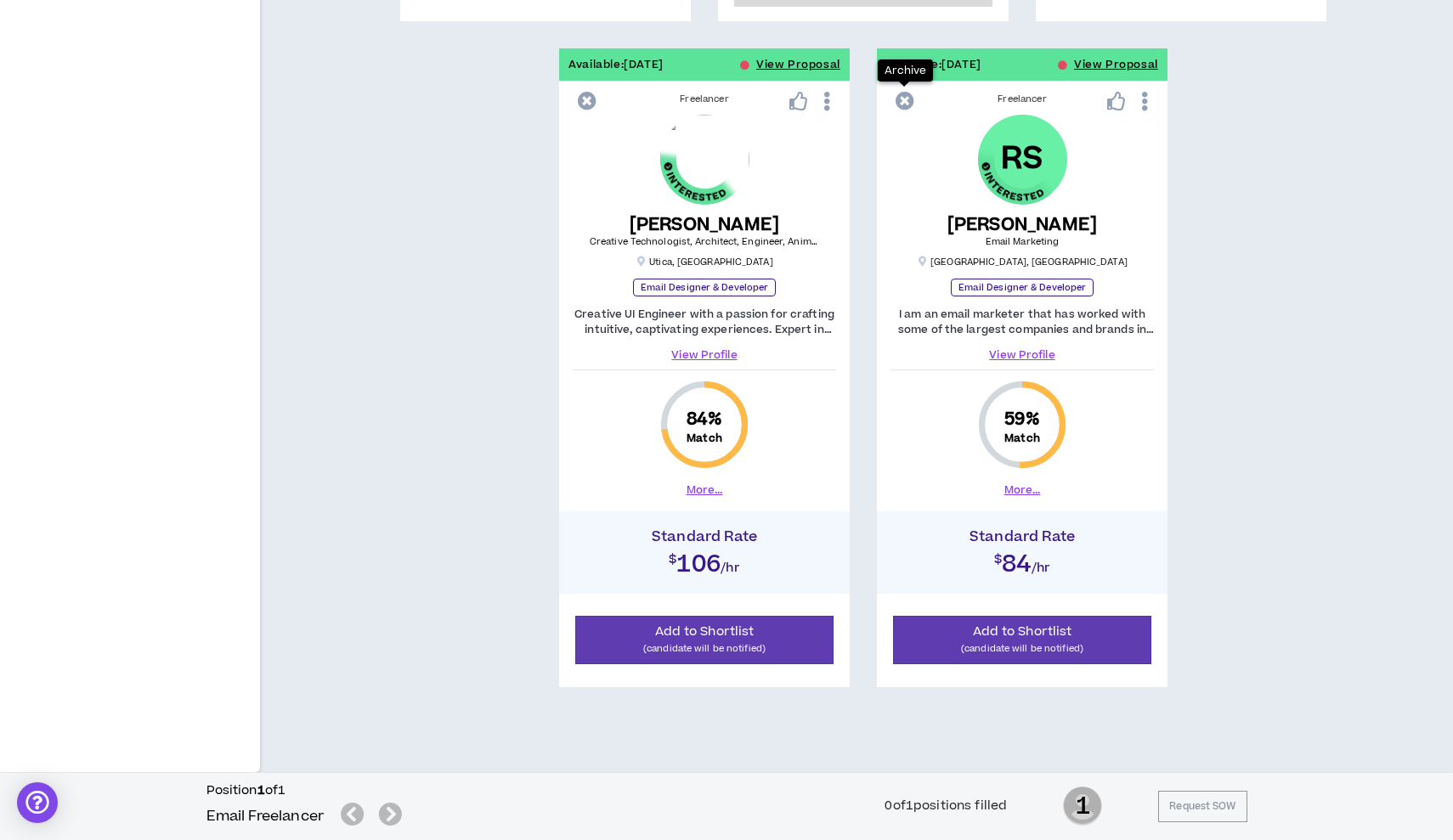
click at [907, 105] on icon at bounding box center [905, 101] width 19 height 19
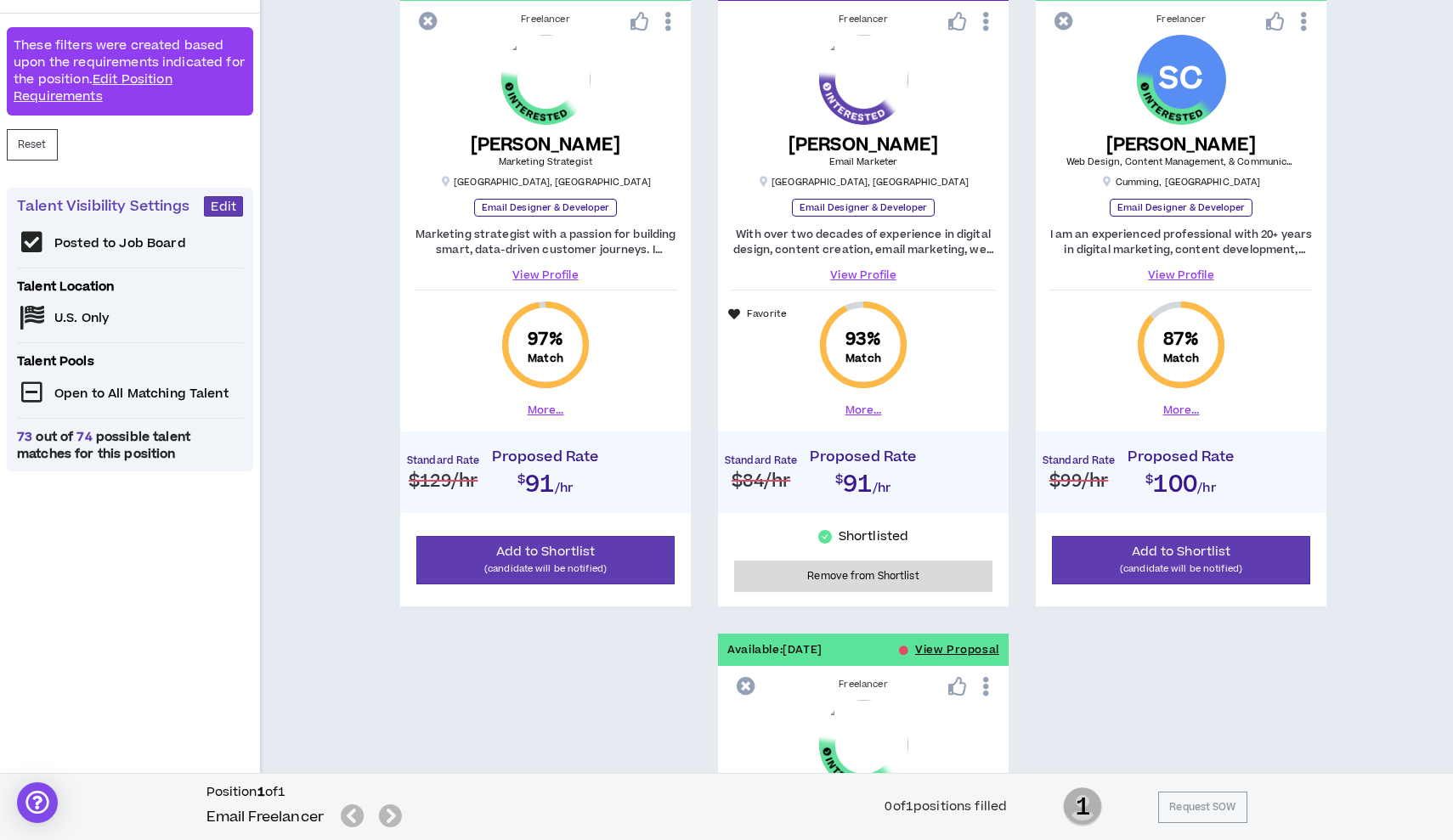
scroll to position [333, 0]
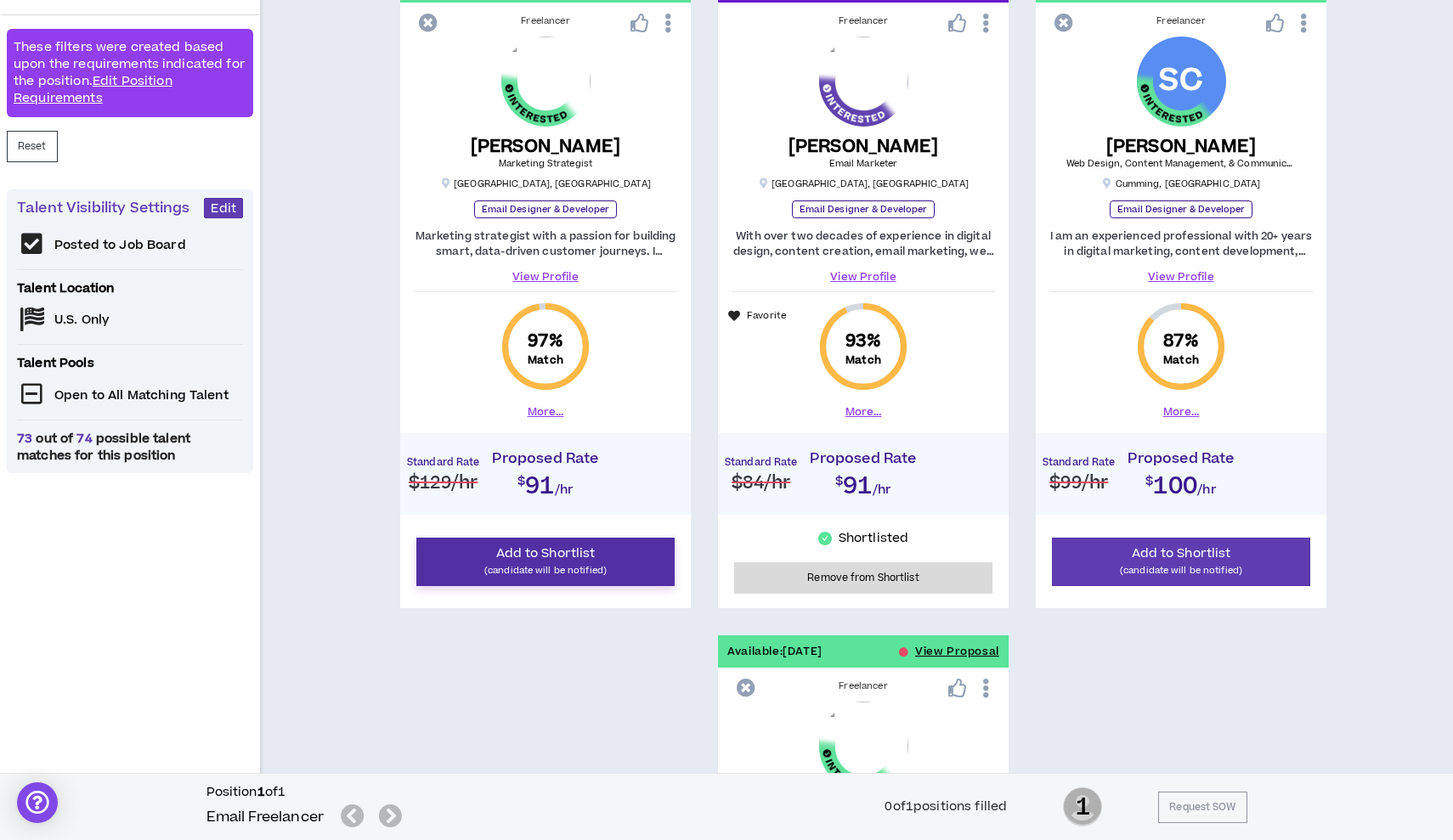
click at [580, 560] on span "Add to Shortlist" at bounding box center [546, 552] width 100 height 18
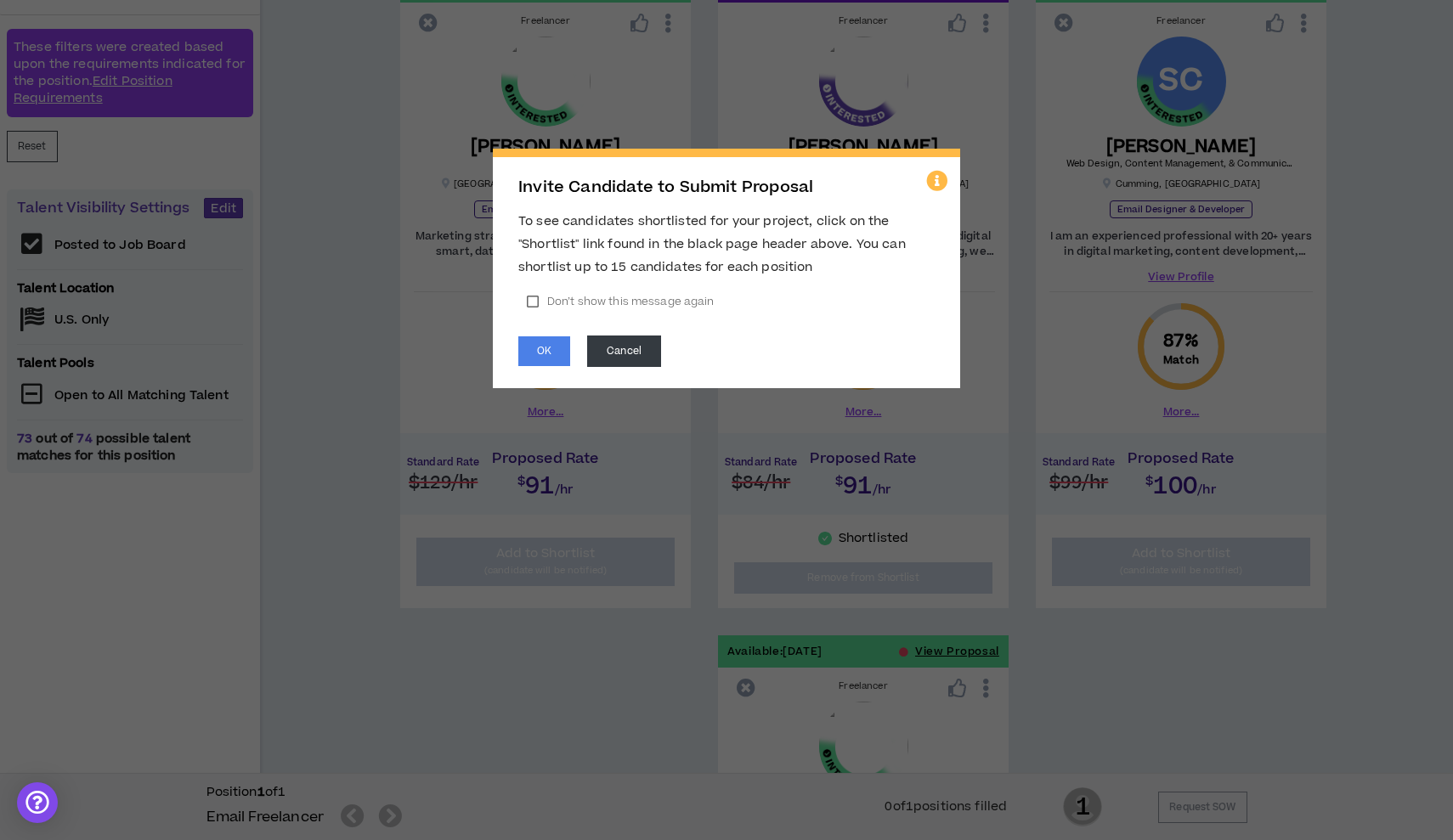
click at [527, 303] on label "Don’t show this message again" at bounding box center [619, 301] width 204 height 25
click at [583, 391] on span "Invite Candidate to Submit Proposal To see candidates shortlisted for your proj…" at bounding box center [726, 420] width 1453 height 840
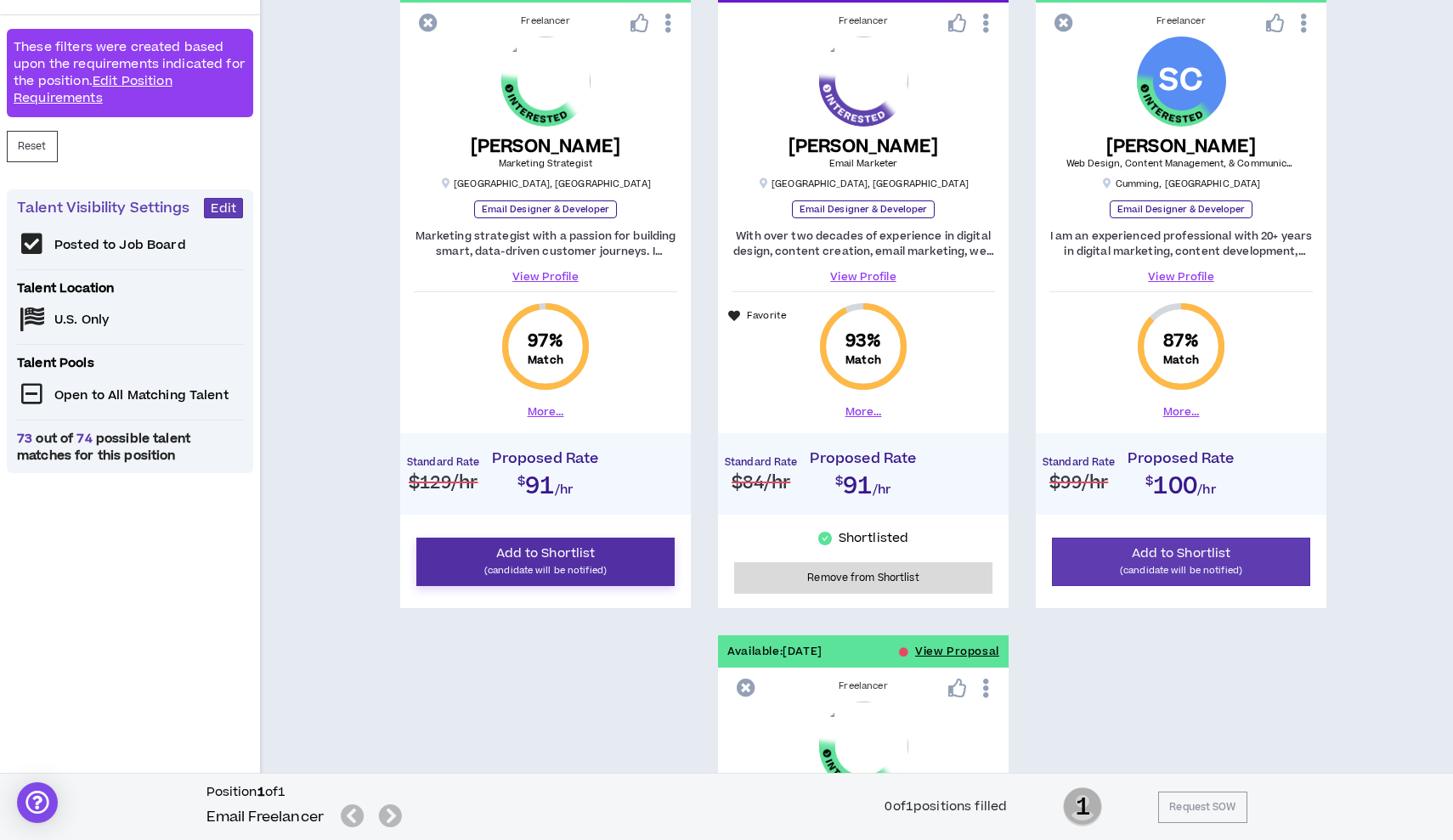
click at [544, 561] on span "Add to Shortlist" at bounding box center [546, 552] width 100 height 18
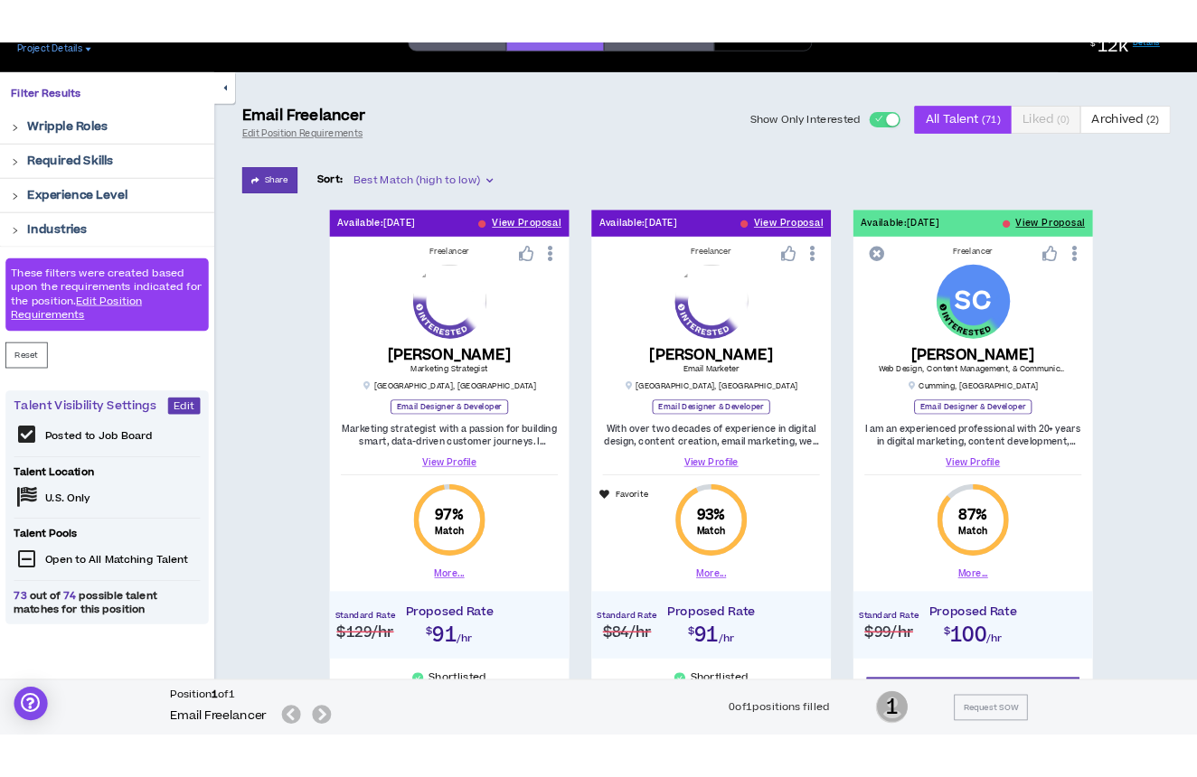
scroll to position [104, 0]
